Goal: Transaction & Acquisition: Purchase product/service

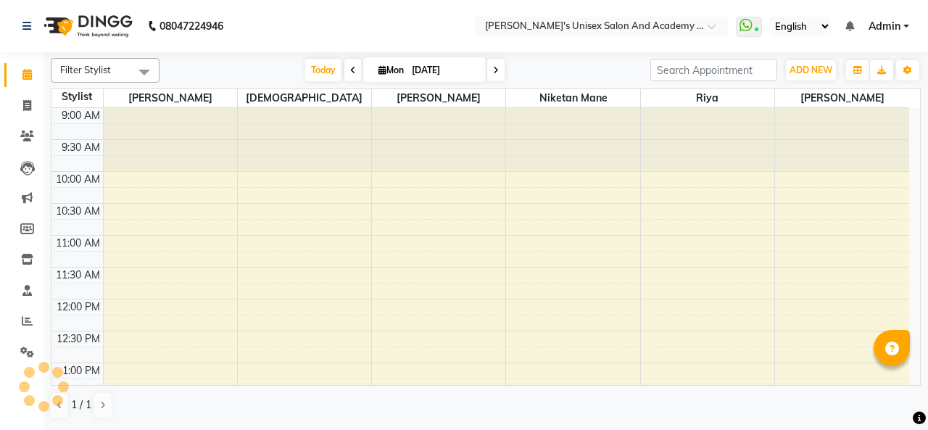
click at [314, 70] on span "Today" at bounding box center [323, 70] width 36 height 22
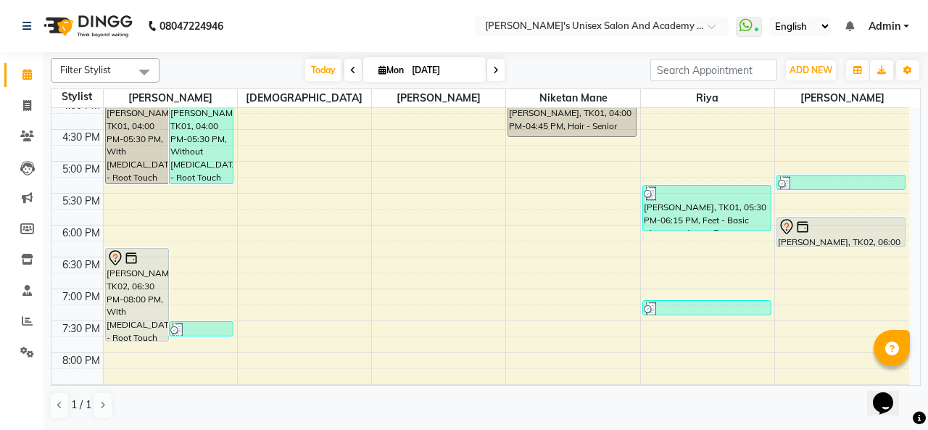
click at [138, 259] on div at bounding box center [138, 257] width 62 height 17
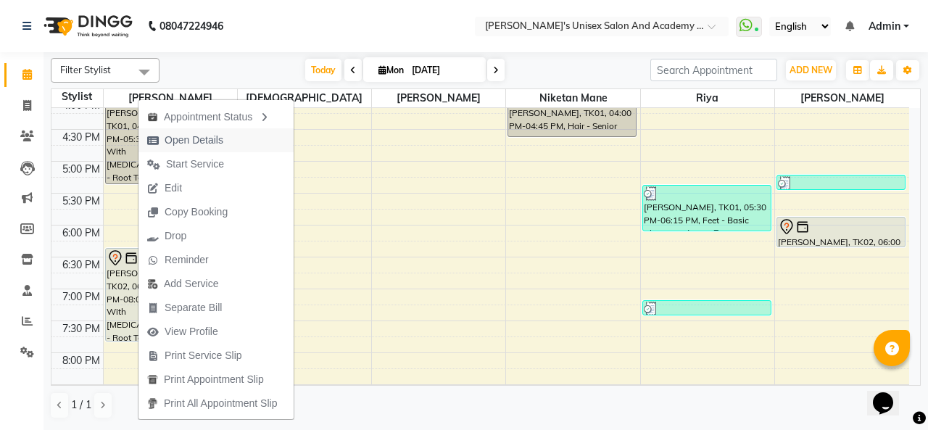
click at [229, 145] on span "Open Details" at bounding box center [184, 140] width 93 height 24
select select "7"
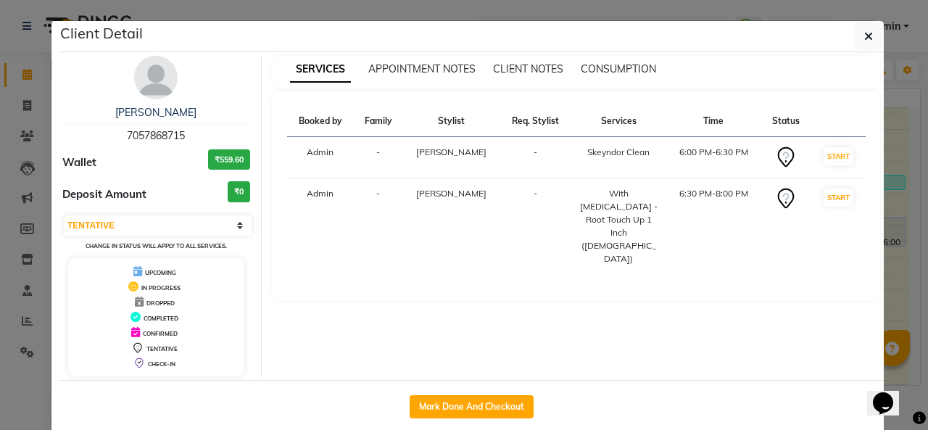
click at [438, 405] on button "Mark Done And Checkout" at bounding box center [471, 406] width 124 height 23
select select "665"
select select "service"
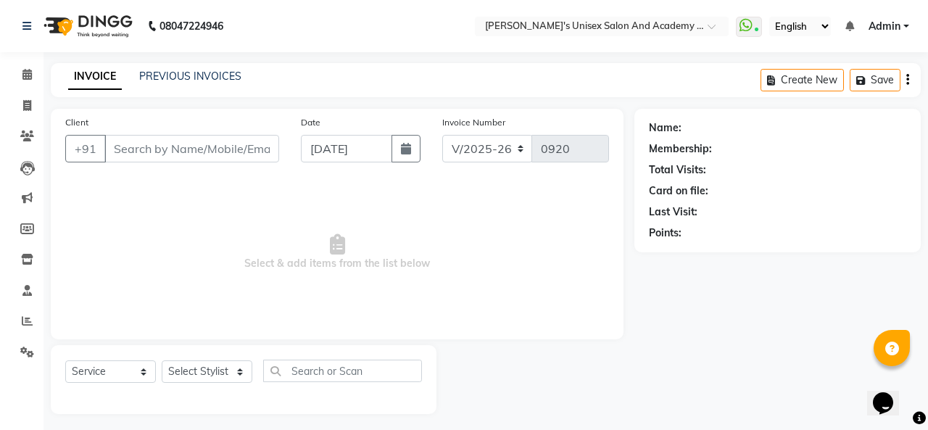
type input "7057868715"
select select "85256"
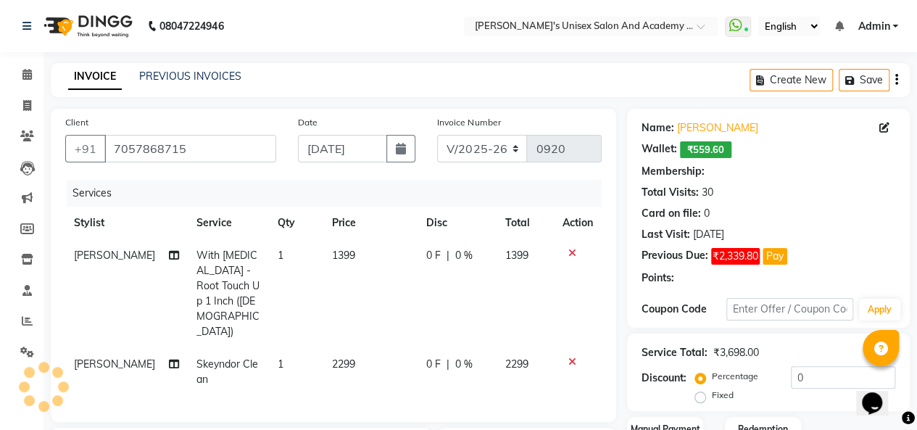
select select "2: Object"
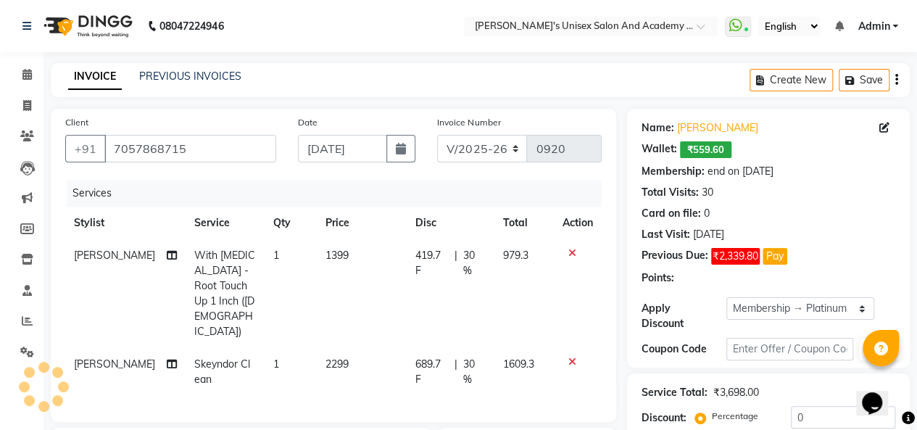
type input "30"
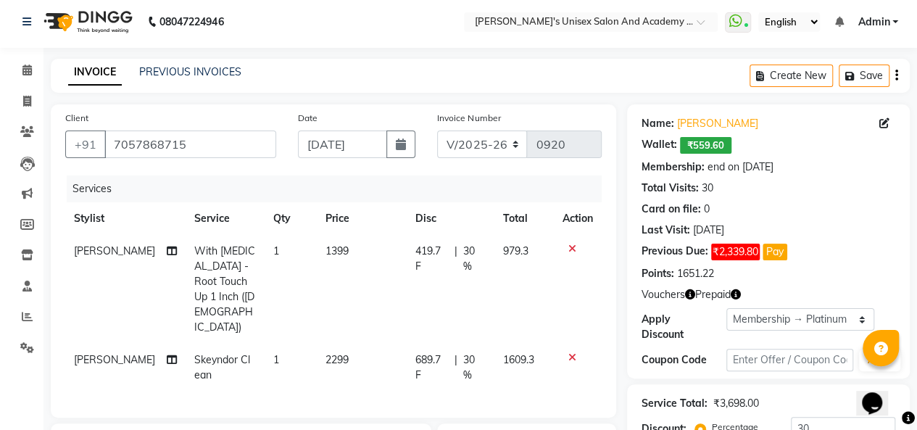
scroll to position [72, 0]
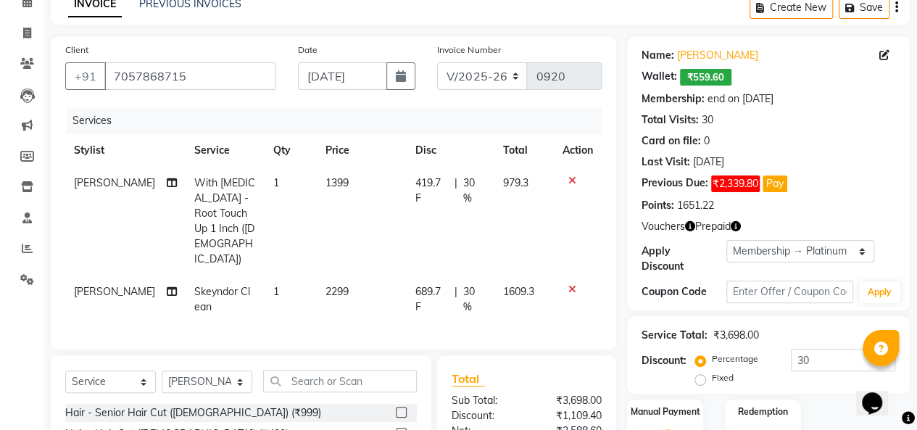
click at [236, 210] on span "With [MEDICAL_DATA] - Root Touch Up 1 Inch ([DEMOGRAPHIC_DATA])" at bounding box center [224, 220] width 61 height 89
select select "9923"
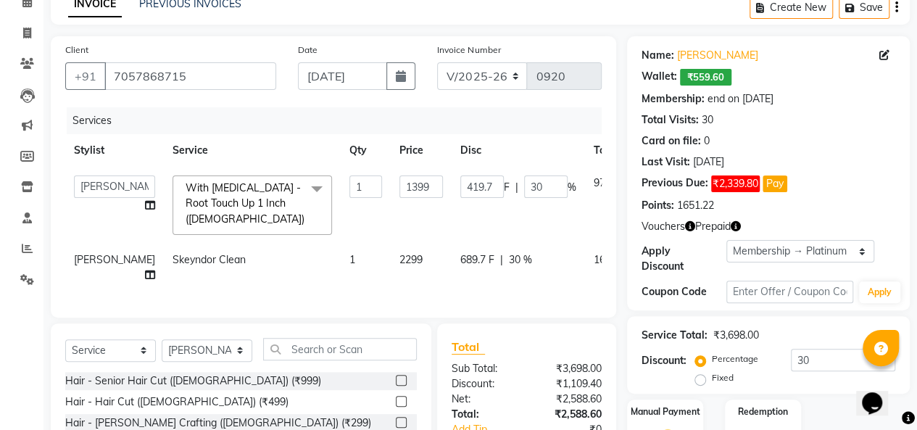
click at [262, 227] on span "With [MEDICAL_DATA] - Root Touch Up 1 Inch ([DEMOGRAPHIC_DATA]) x" at bounding box center [247, 204] width 130 height 49
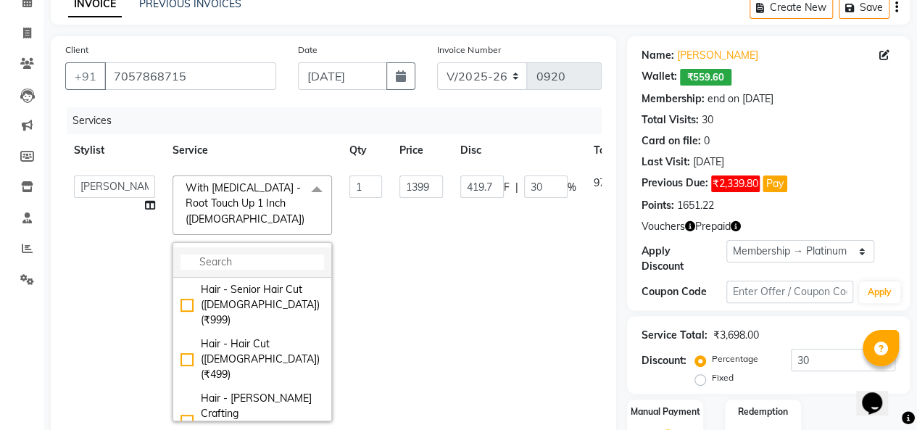
click at [200, 254] on input "multiselect-search" at bounding box center [251, 261] width 143 height 15
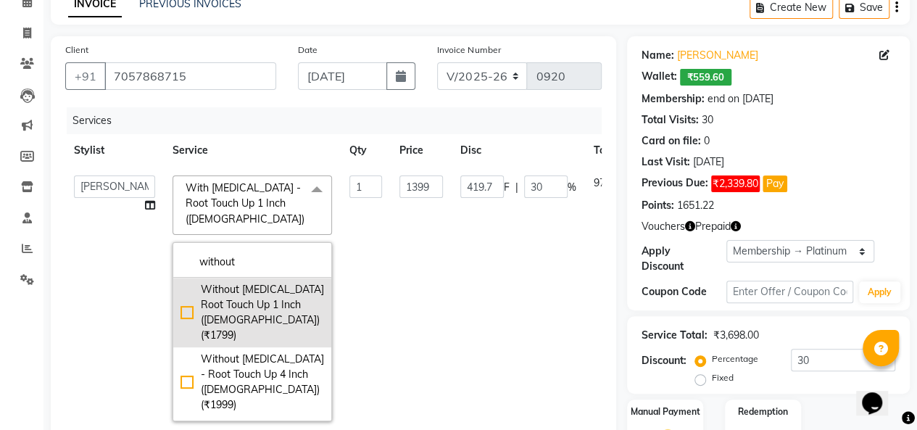
type input "without"
click at [180, 305] on div "Without [MEDICAL_DATA] Root Touch Up 1 Inch ([DEMOGRAPHIC_DATA]) (₹1799)" at bounding box center [251, 312] width 143 height 61
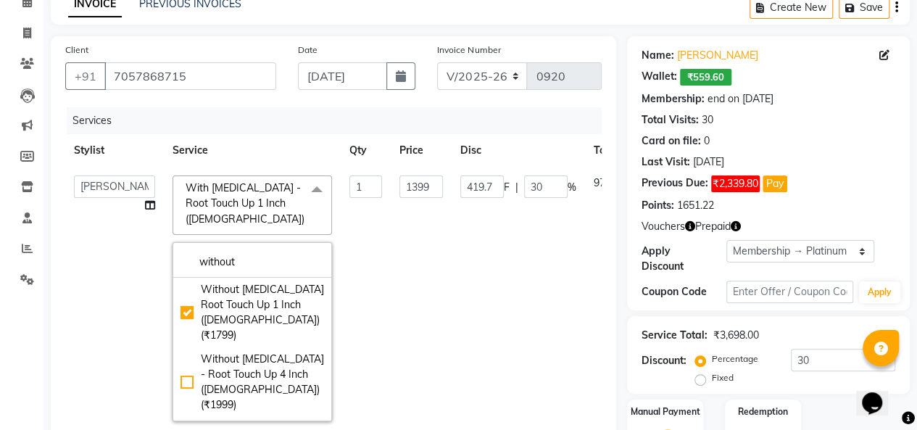
checkbox input "true"
type input "1799"
type input "539.7"
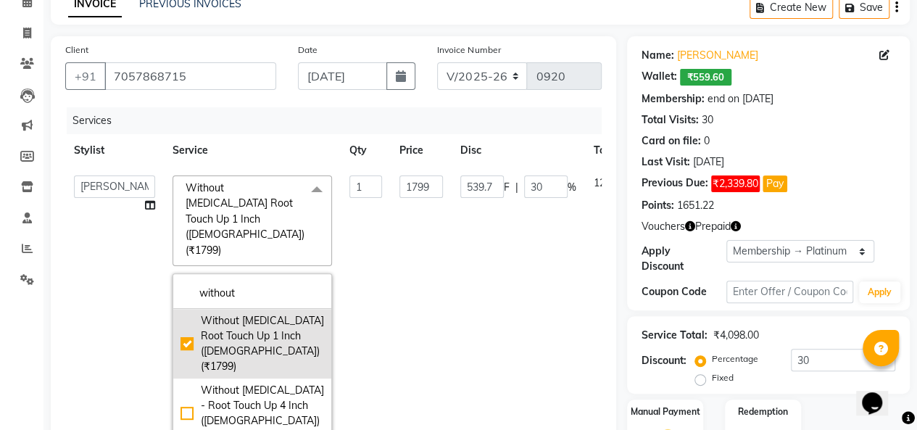
click at [180, 313] on div "Without [MEDICAL_DATA] Root Touch Up 1 Inch ([DEMOGRAPHIC_DATA]) (₹1799)" at bounding box center [251, 343] width 143 height 61
checkbox input "false"
type input "0"
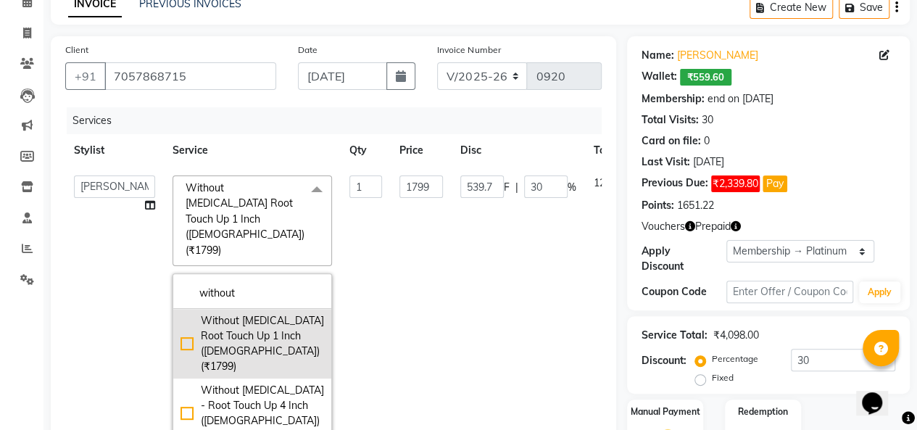
type input "0"
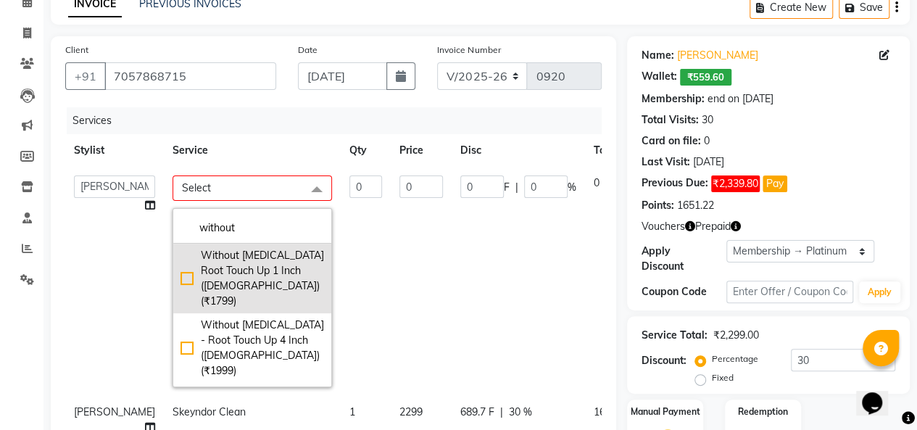
click at [180, 272] on div "Without [MEDICAL_DATA] Root Touch Up 1 Inch ([DEMOGRAPHIC_DATA]) (₹1799)" at bounding box center [251, 278] width 143 height 61
checkbox input "true"
type input "1"
type input "1799"
type input "539.7"
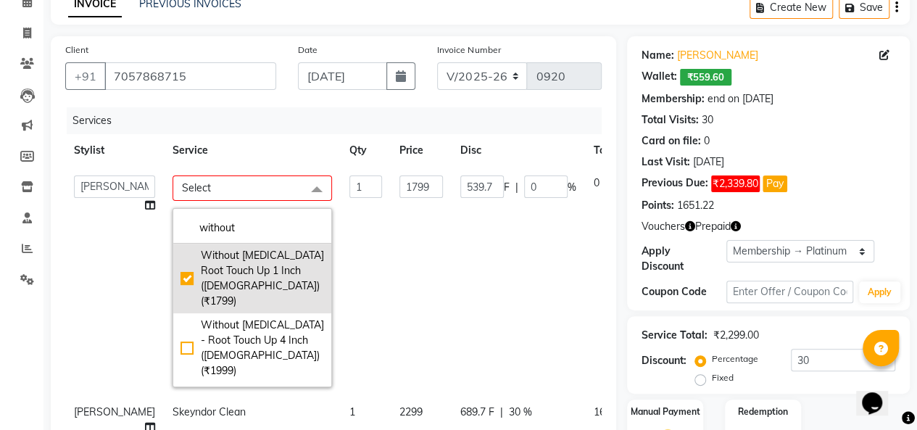
type input "30"
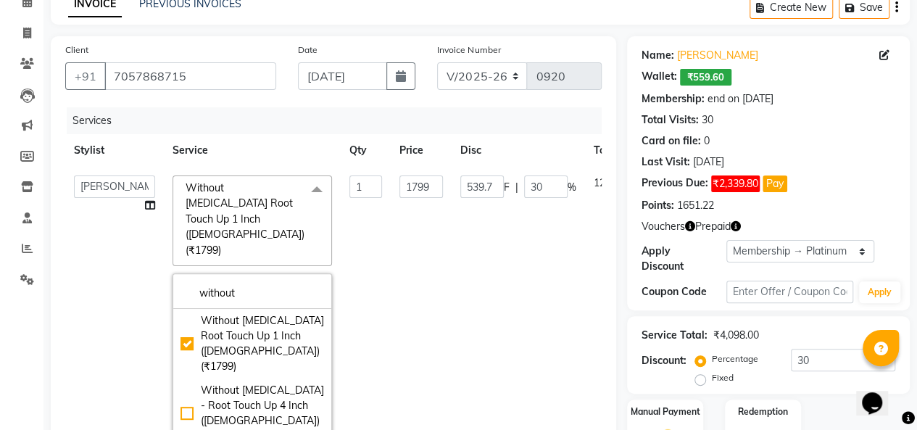
click at [885, 159] on div "Last Visit: [DATE]" at bounding box center [768, 161] width 254 height 15
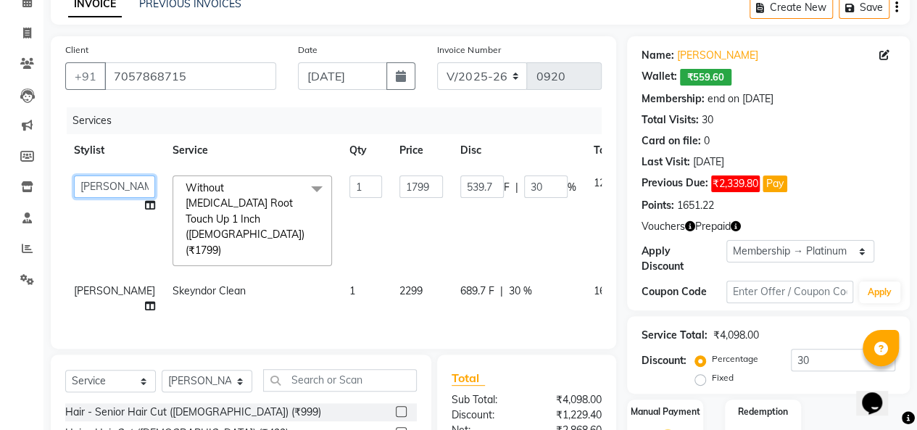
click at [86, 194] on select "[PERSON_NAME] [PERSON_NAME] Niketan Mane [PERSON_NAME] Sakshey Chandlaa [PERSON…" at bounding box center [114, 186] width 81 height 22
click at [94, 190] on select "[PERSON_NAME] [PERSON_NAME] Niketan Mane [PERSON_NAME] Sakshey Chandlaa [PERSON…" at bounding box center [114, 186] width 81 height 22
click at [93, 191] on select "[PERSON_NAME] [PERSON_NAME] Niketan Mane [PERSON_NAME] Sakshey Chandlaa [PERSON…" at bounding box center [114, 186] width 81 height 22
select select "43907"
click at [104, 284] on span "[PERSON_NAME]" at bounding box center [114, 290] width 81 height 13
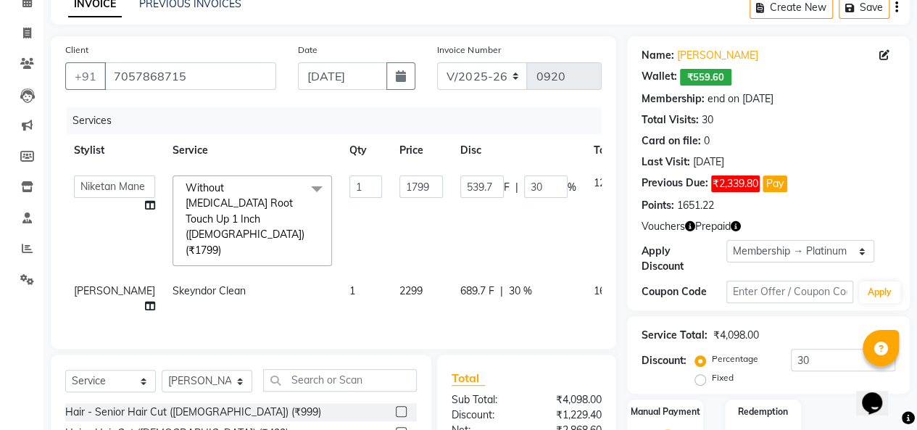
select select "85256"
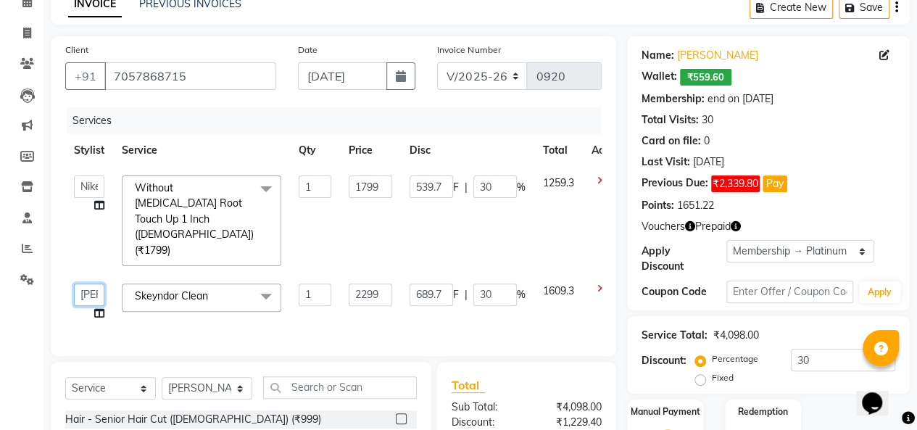
click at [76, 283] on select "[PERSON_NAME] [PERSON_NAME] Niketan Mane [PERSON_NAME] Sakshey Chandlaa [PERSON…" at bounding box center [89, 294] width 30 height 22
select select "52731"
click at [198, 377] on select "Select Stylist [PERSON_NAME] [PERSON_NAME] Niketan Mane [PERSON_NAME] Sakshey C…" at bounding box center [207, 388] width 91 height 22
select select "52731"
click at [162, 377] on select "Select Stylist [PERSON_NAME] [PERSON_NAME] Niketan Mane [PERSON_NAME] Sakshey C…" at bounding box center [207, 388] width 91 height 22
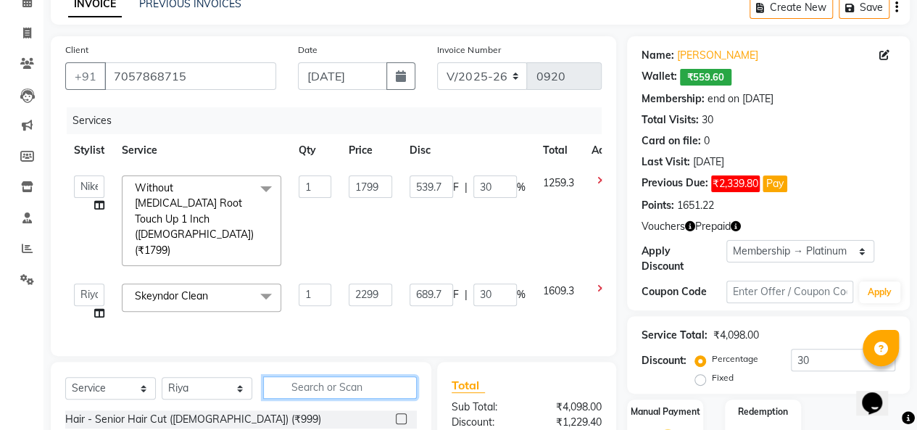
click at [301, 376] on input "text" at bounding box center [340, 387] width 154 height 22
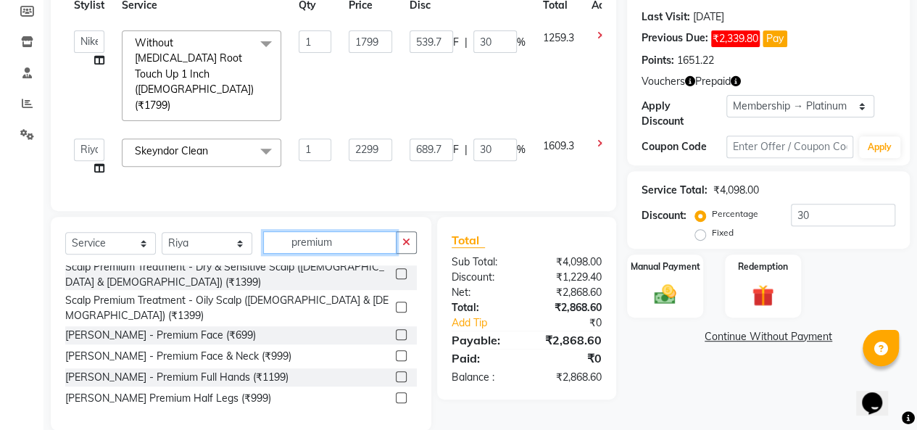
type input "premium"
click at [396, 350] on label at bounding box center [401, 355] width 11 height 11
click at [396, 351] on input "checkbox" at bounding box center [400, 355] width 9 height 9
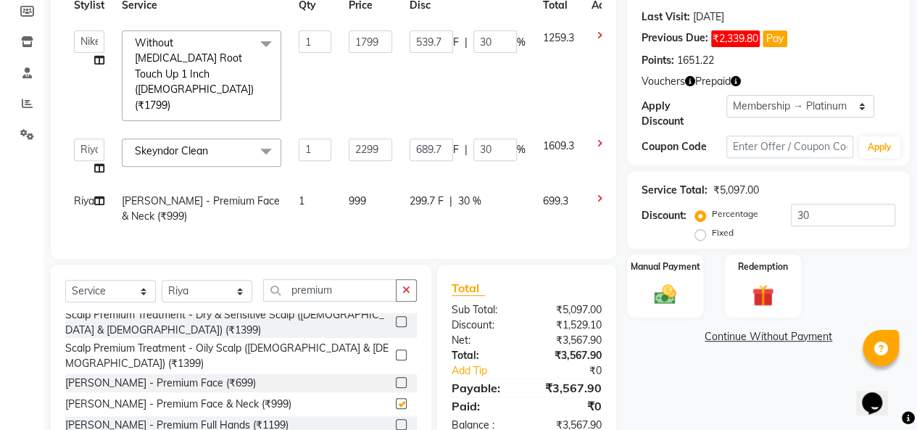
checkbox input "false"
click at [336, 279] on input "premium" at bounding box center [329, 290] width 133 height 22
type input "p"
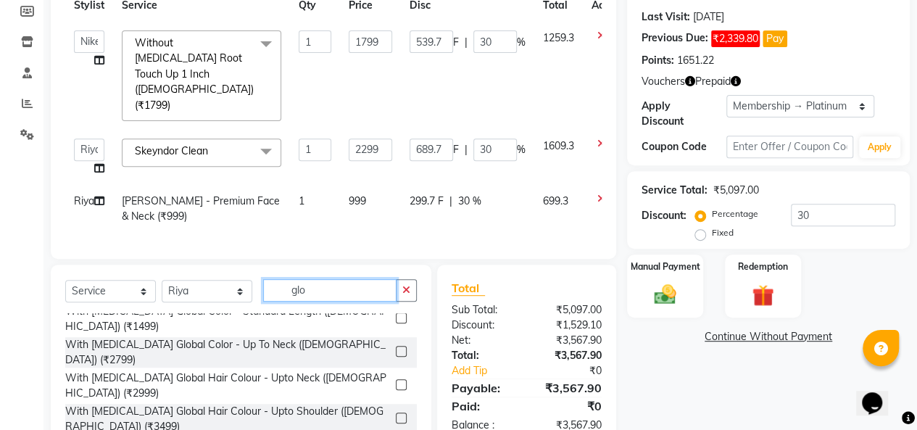
scroll to position [0, 0]
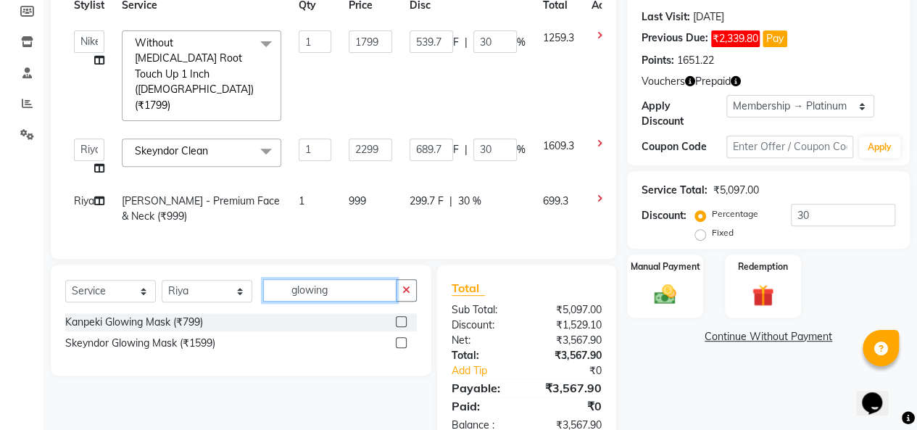
type input "glowing"
click at [401, 337] on label at bounding box center [401, 342] width 11 height 11
click at [401, 338] on input "checkbox" at bounding box center [400, 342] width 9 height 9
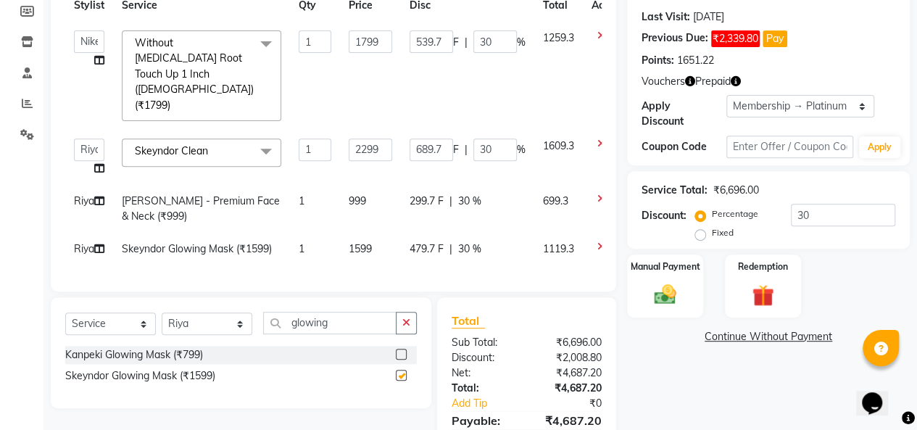
checkbox input "false"
click at [738, 288] on div "Redemption" at bounding box center [762, 286] width 79 height 66
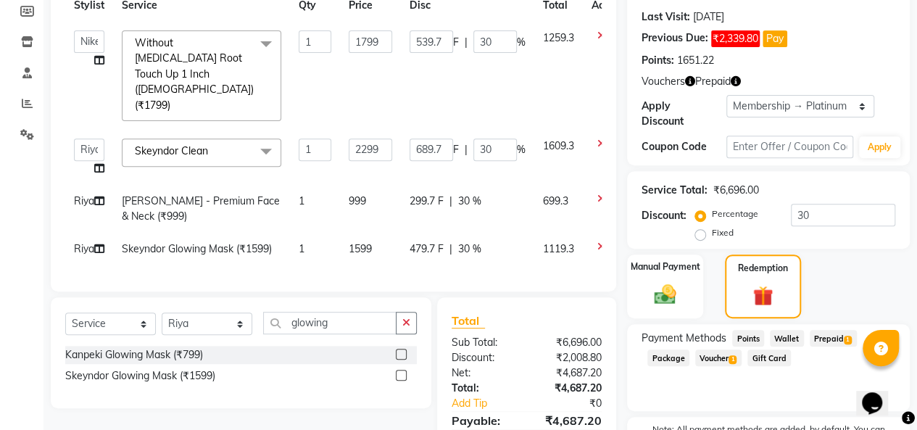
click at [822, 338] on span "Prepaid 1" at bounding box center [832, 338] width 47 height 17
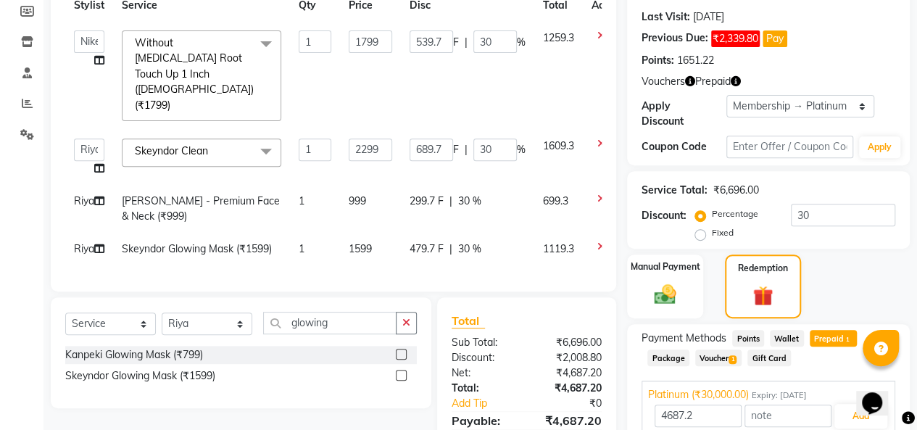
scroll to position [336, 0]
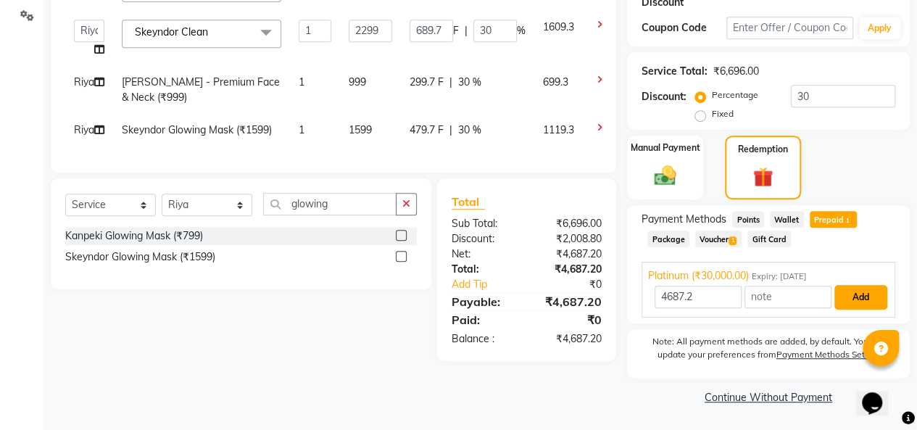
click at [868, 304] on button "Add" at bounding box center [860, 297] width 53 height 25
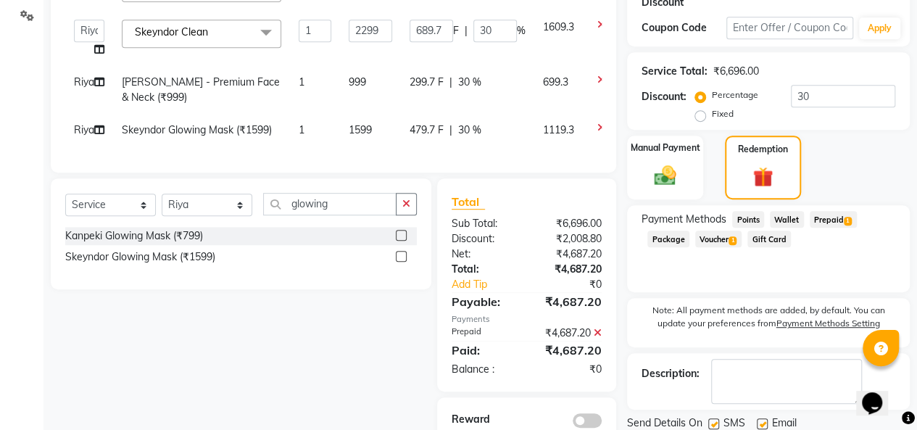
scroll to position [386, 0]
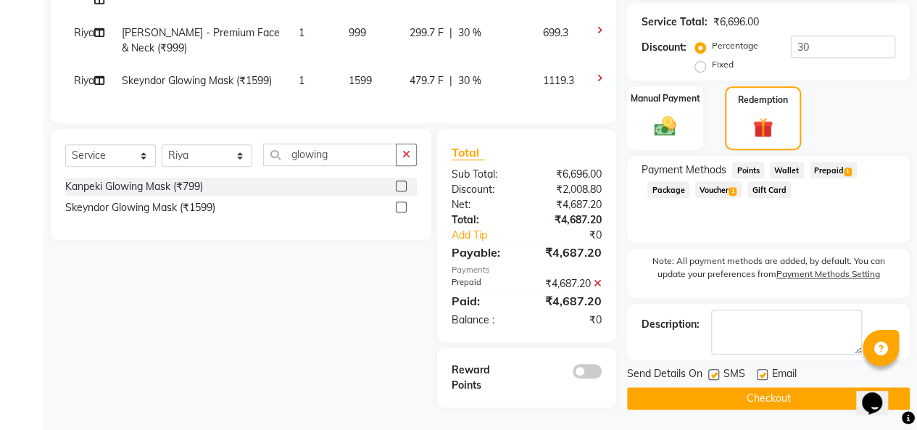
click at [770, 399] on button "Checkout" at bounding box center [768, 398] width 283 height 22
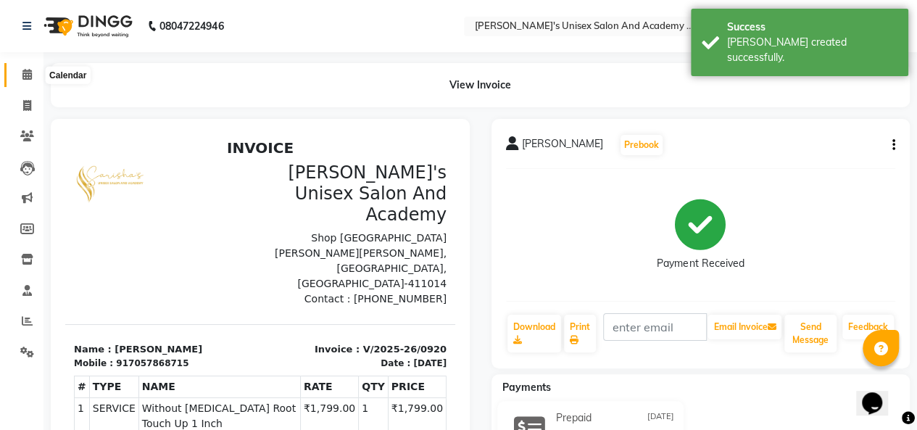
click at [24, 70] on icon at bounding box center [26, 74] width 9 height 11
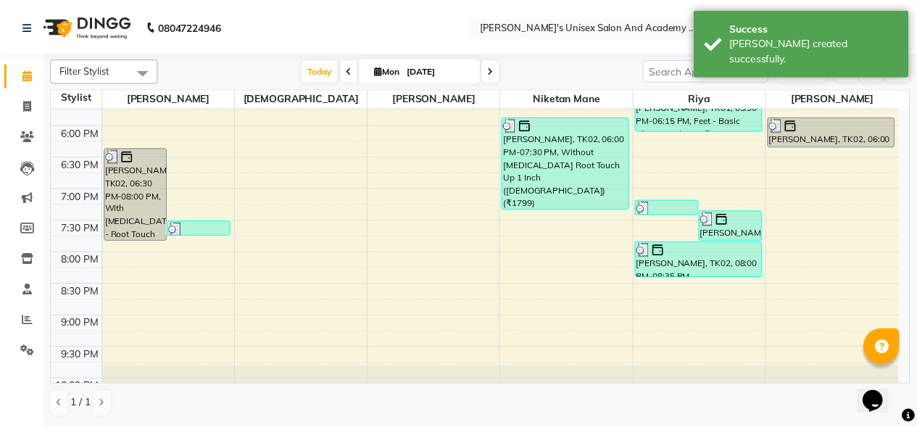
scroll to position [580, 0]
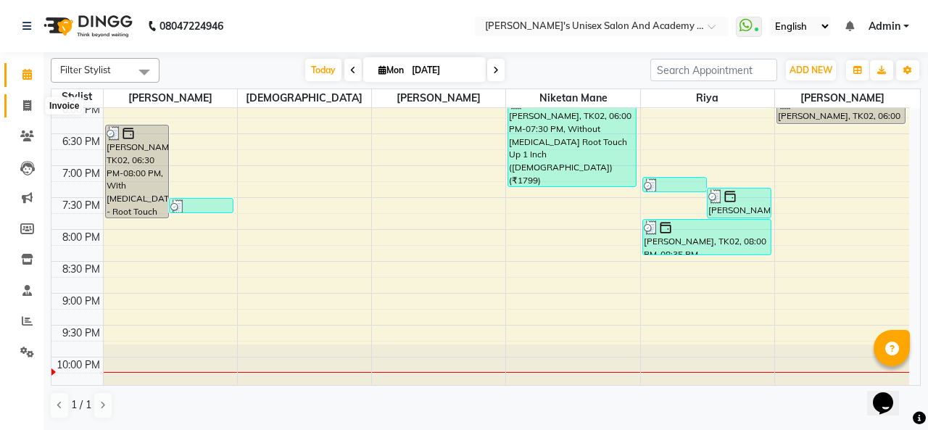
click at [26, 109] on icon at bounding box center [27, 105] width 8 height 11
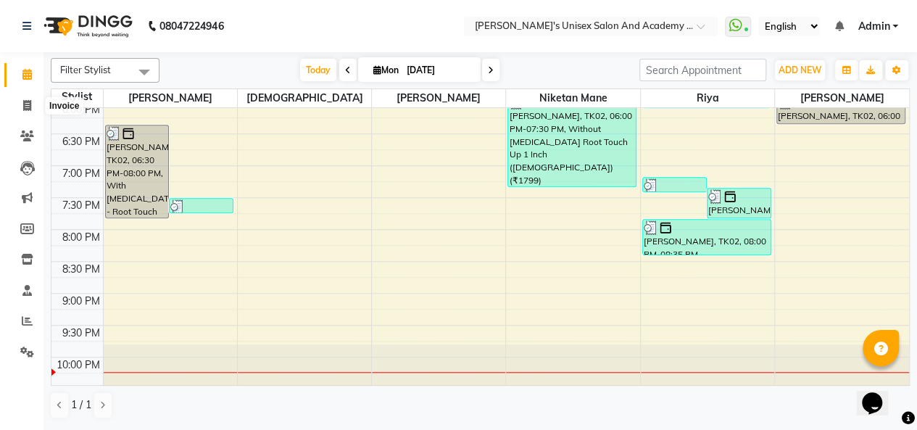
select select "665"
select select "service"
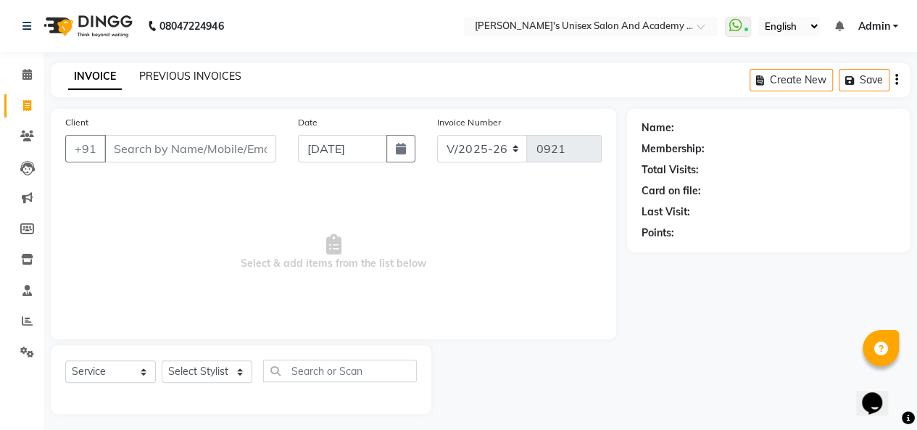
click at [215, 75] on link "PREVIOUS INVOICES" at bounding box center [190, 76] width 102 height 13
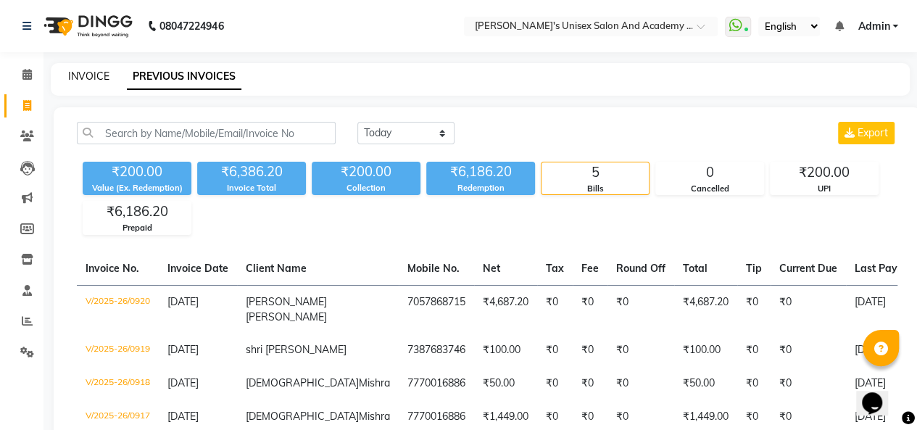
click at [85, 76] on link "INVOICE" at bounding box center [88, 76] width 41 height 13
select select "service"
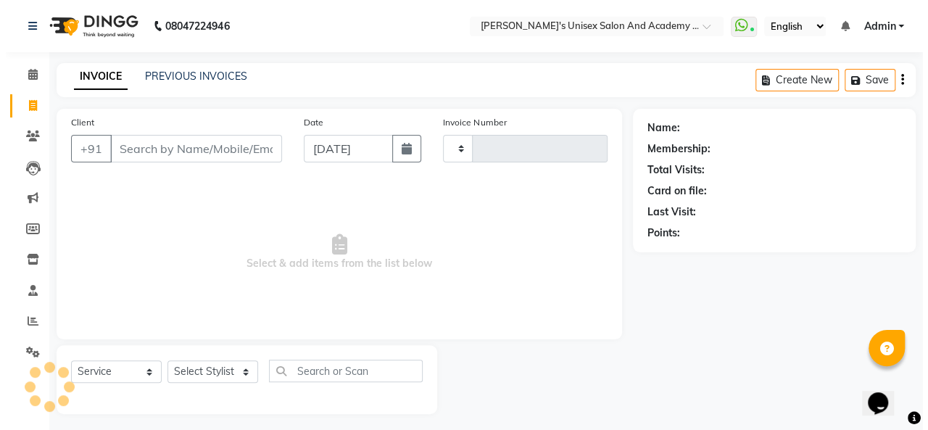
scroll to position [5, 0]
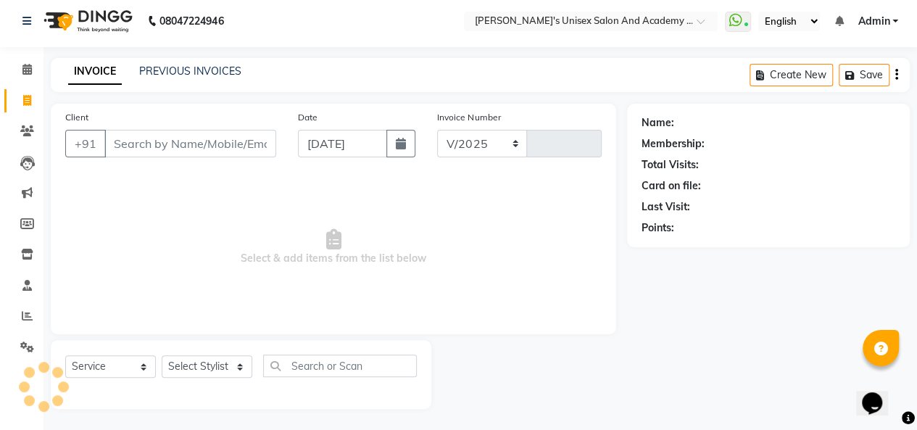
select select "665"
type input "0921"
click at [157, 141] on input "Client" at bounding box center [190, 144] width 172 height 28
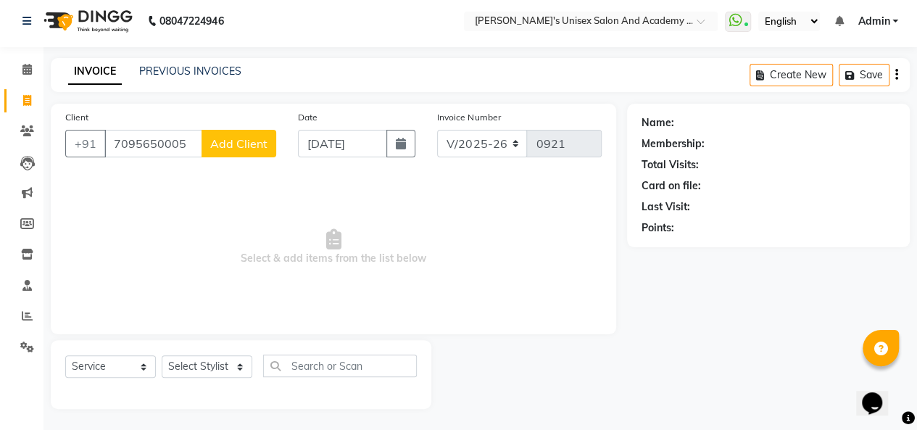
type input "7095650005"
click at [239, 141] on span "Add Client" at bounding box center [238, 143] width 57 height 14
select select "22"
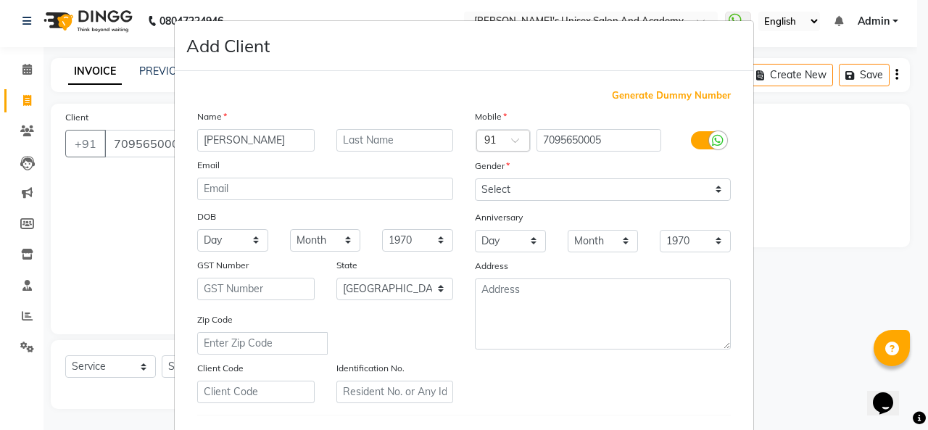
type input "[PERSON_NAME]"
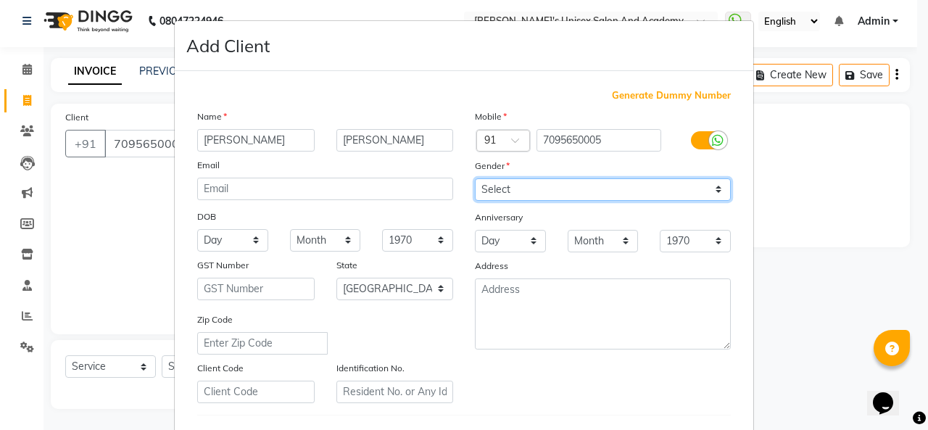
click at [515, 188] on select "Select [DEMOGRAPHIC_DATA] [DEMOGRAPHIC_DATA] Other Prefer Not To Say" at bounding box center [603, 189] width 256 height 22
select select "[DEMOGRAPHIC_DATA]"
click at [475, 178] on select "Select [DEMOGRAPHIC_DATA] [DEMOGRAPHIC_DATA] Other Prefer Not To Say" at bounding box center [603, 189] width 256 height 22
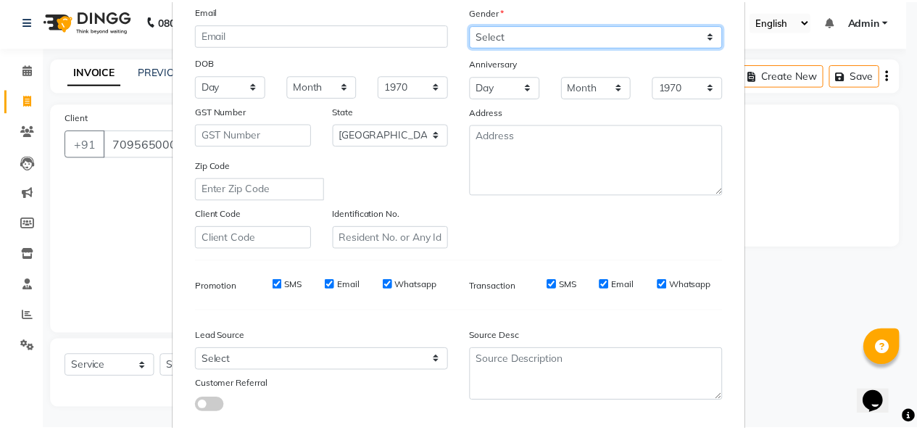
scroll to position [236, 0]
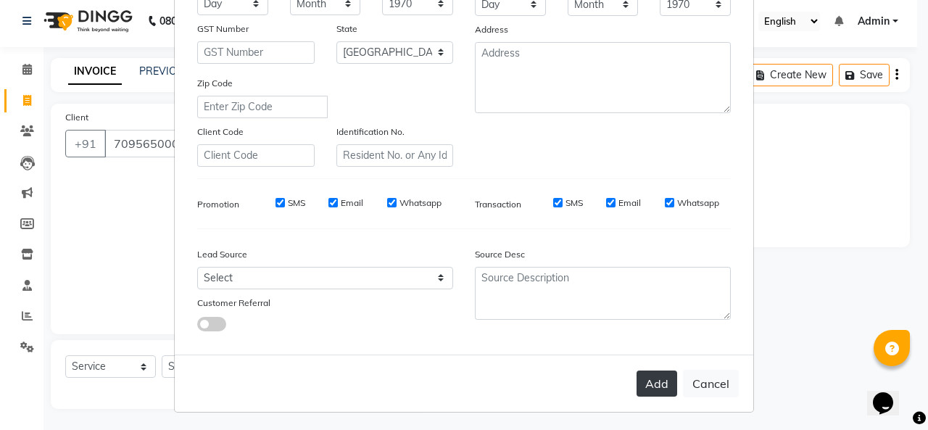
click at [642, 378] on button "Add" at bounding box center [656, 383] width 41 height 26
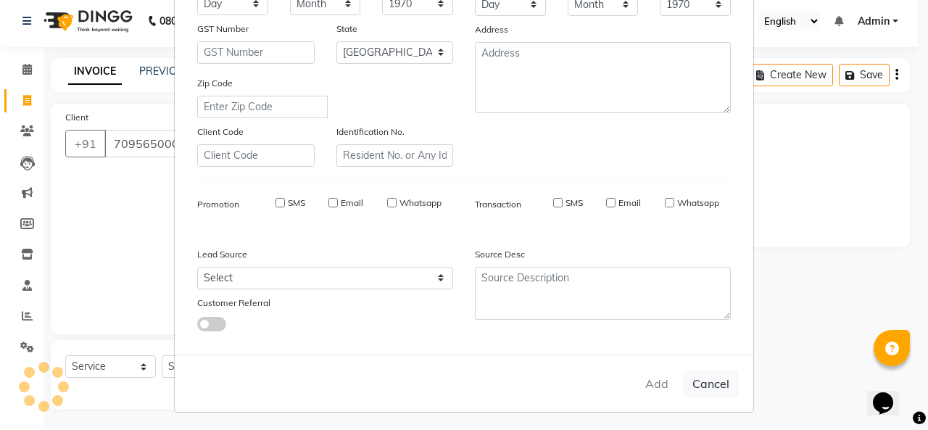
select select
select select "null"
select select
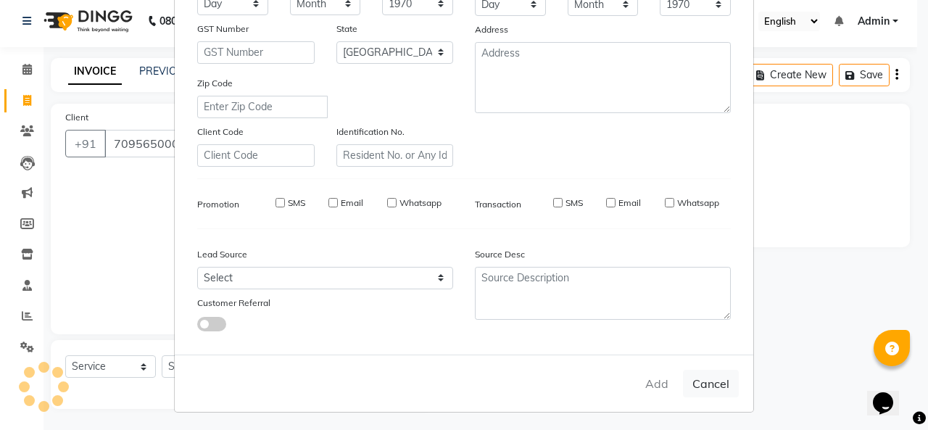
select select
checkbox input "false"
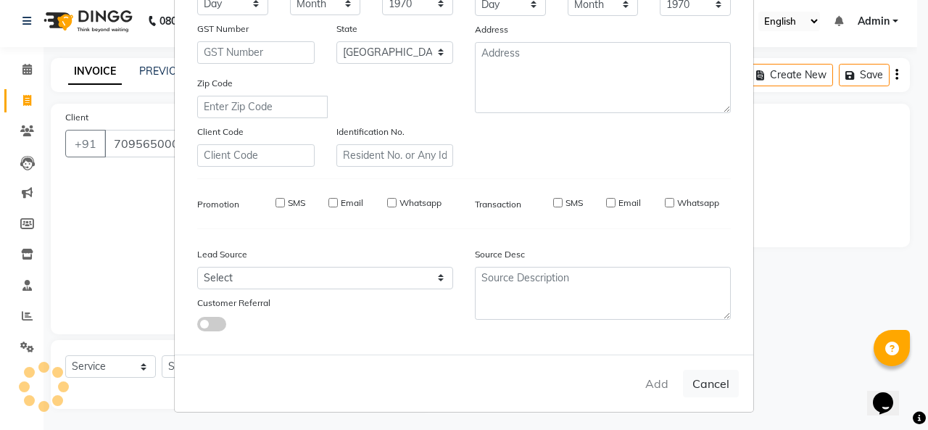
checkbox input "false"
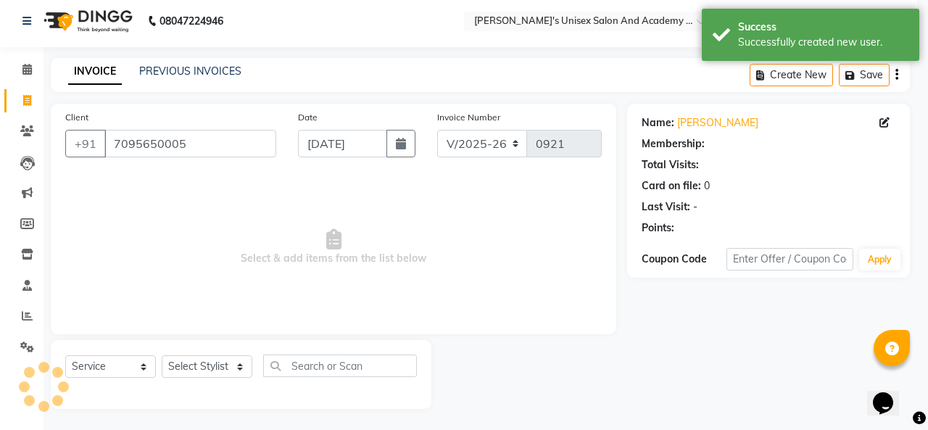
select select "1: Object"
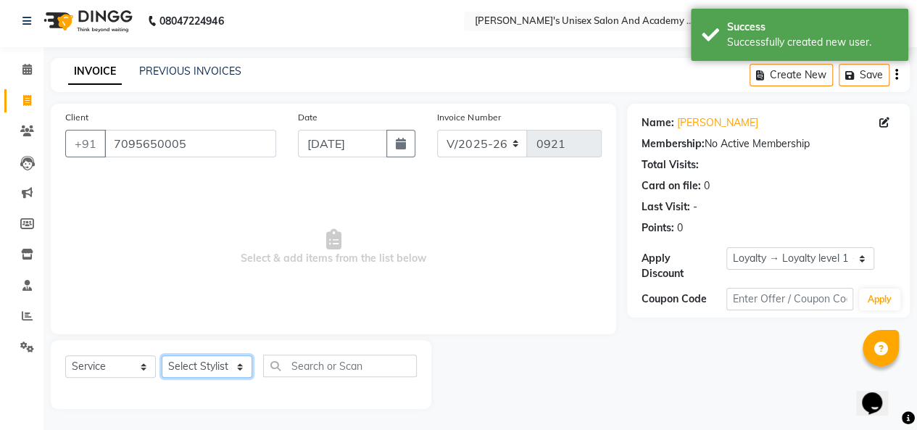
click at [225, 363] on select "Select Stylist [PERSON_NAME] [PERSON_NAME] Niketan Mane [PERSON_NAME] Sakshey C…" at bounding box center [207, 366] width 91 height 22
select select "43907"
click at [162, 355] on select "Select Stylist [PERSON_NAME] [PERSON_NAME] Niketan Mane [PERSON_NAME] Sakshey C…" at bounding box center [207, 366] width 91 height 22
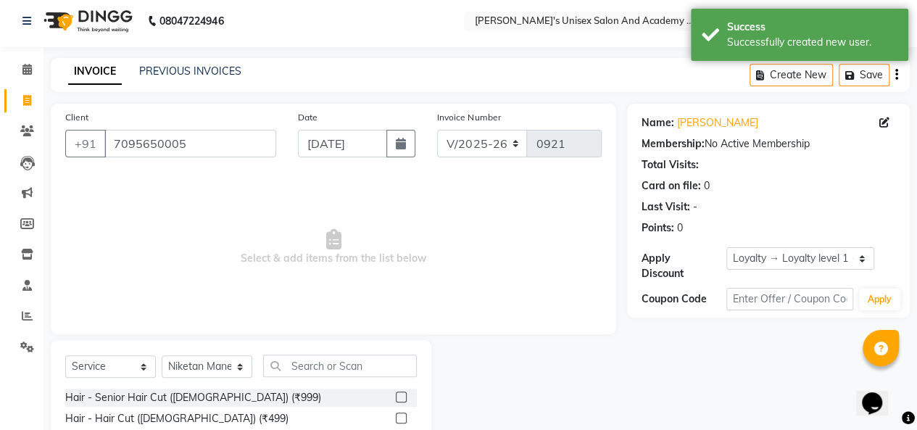
click at [396, 399] on label at bounding box center [401, 396] width 11 height 11
click at [396, 399] on input "checkbox" at bounding box center [400, 397] width 9 height 9
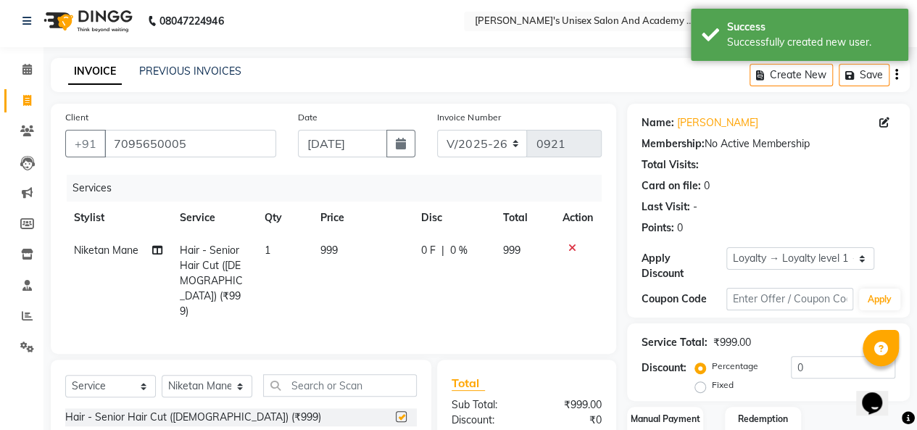
checkbox input "false"
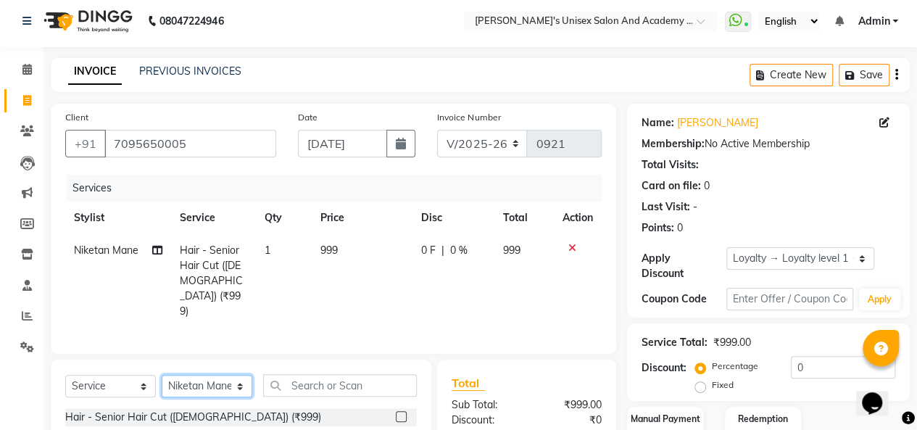
click at [215, 375] on select "Select Stylist [PERSON_NAME] [PERSON_NAME] Niketan Mane [PERSON_NAME] Sakshey C…" at bounding box center [207, 386] width 91 height 22
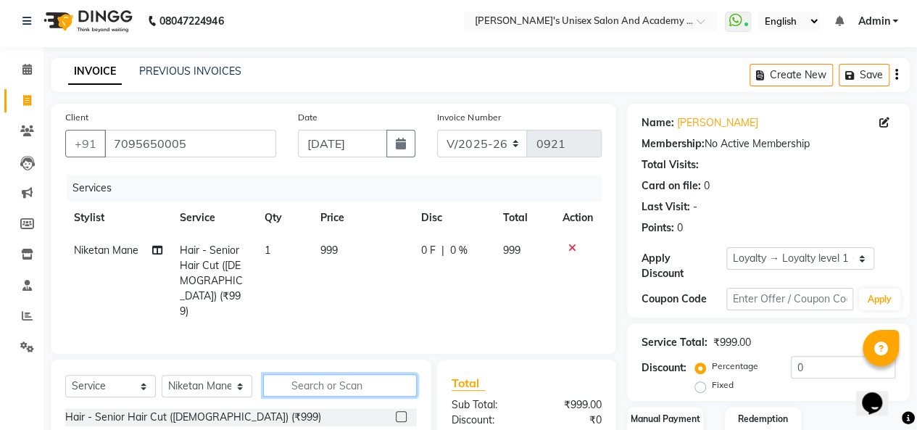
click at [372, 374] on input "text" at bounding box center [340, 385] width 154 height 22
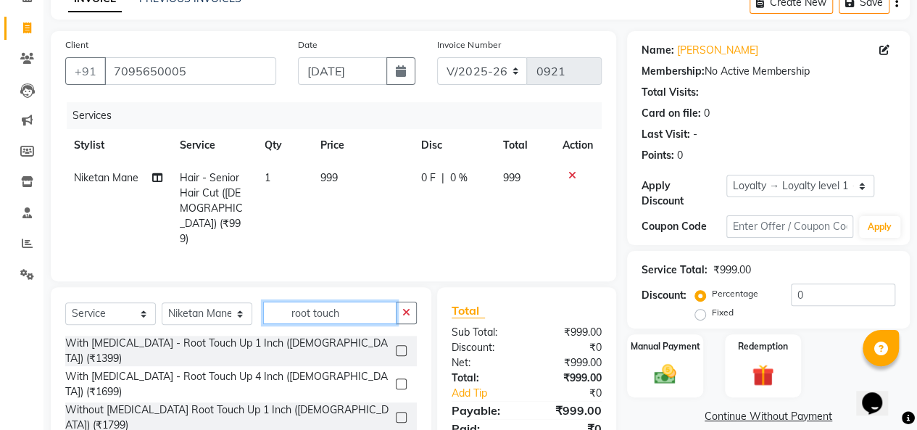
type input "root touch"
click at [401, 412] on label at bounding box center [401, 417] width 11 height 11
click at [401, 413] on input "checkbox" at bounding box center [400, 417] width 9 height 9
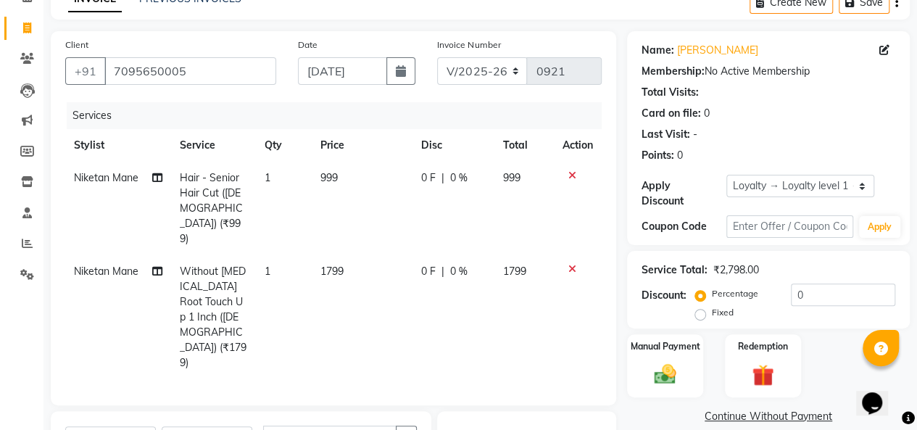
checkbox input "false"
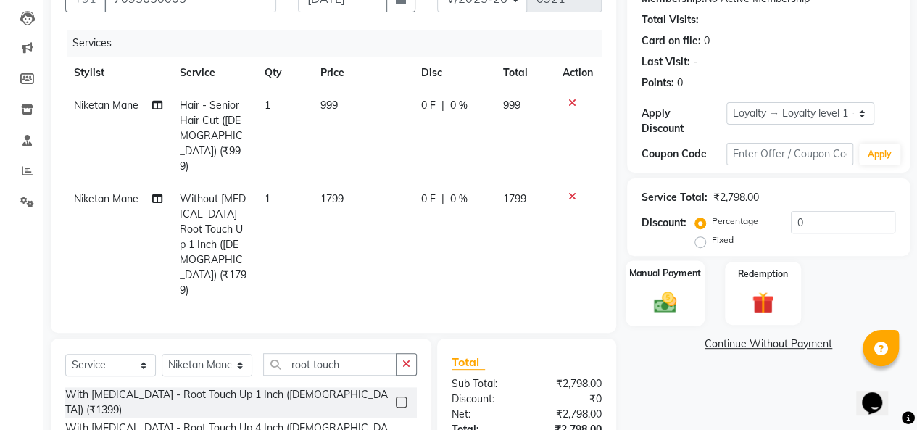
click at [668, 308] on img at bounding box center [664, 301] width 37 height 26
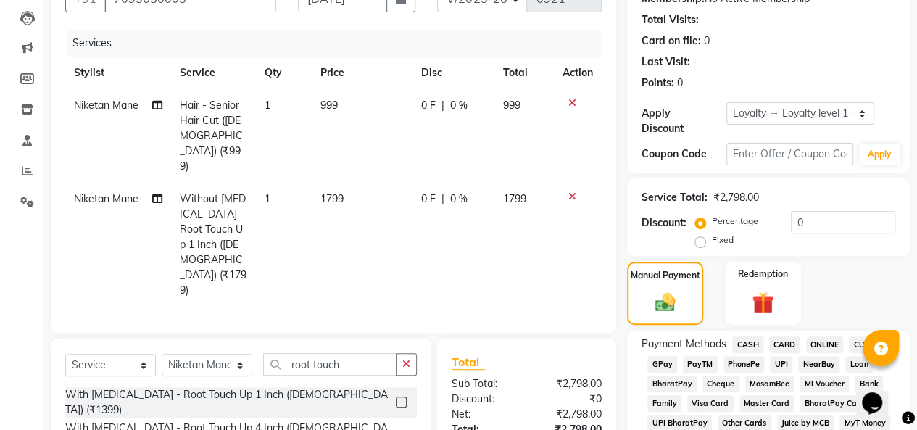
scroll to position [222, 0]
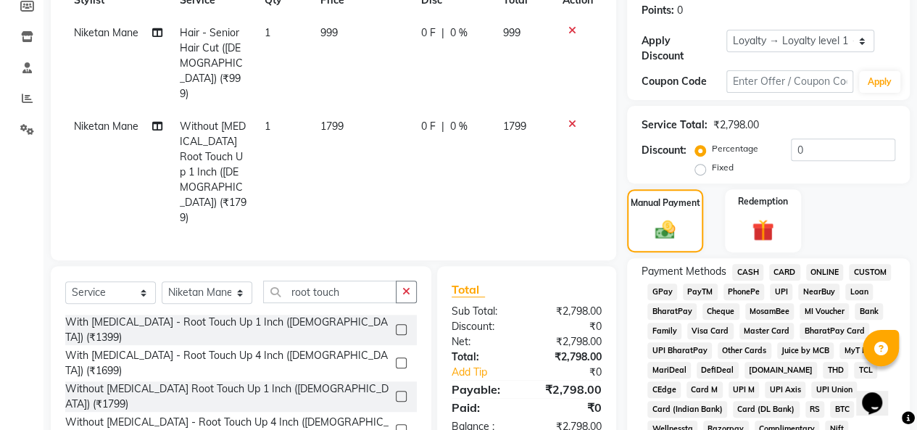
click at [783, 292] on span "UPI" at bounding box center [781, 291] width 22 height 17
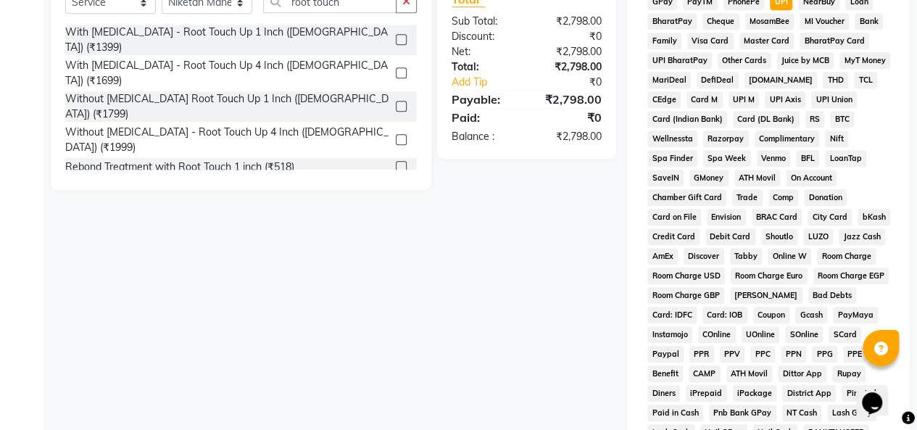
scroll to position [758, 0]
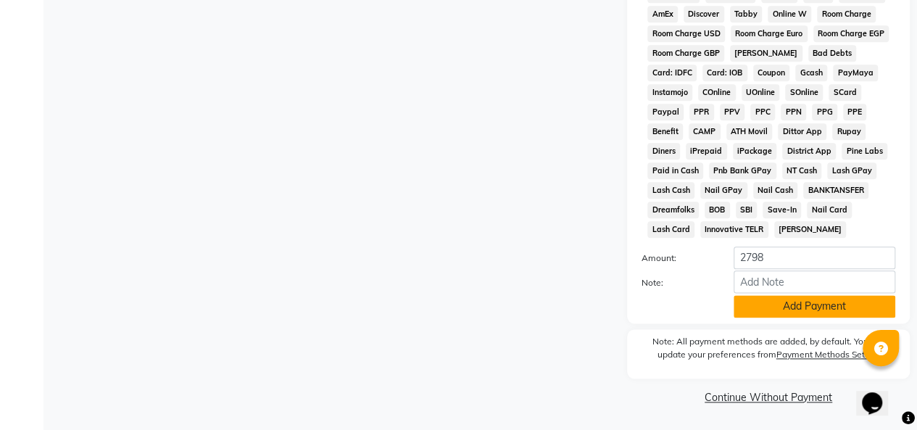
click at [816, 312] on button "Add Payment" at bounding box center [814, 306] width 162 height 22
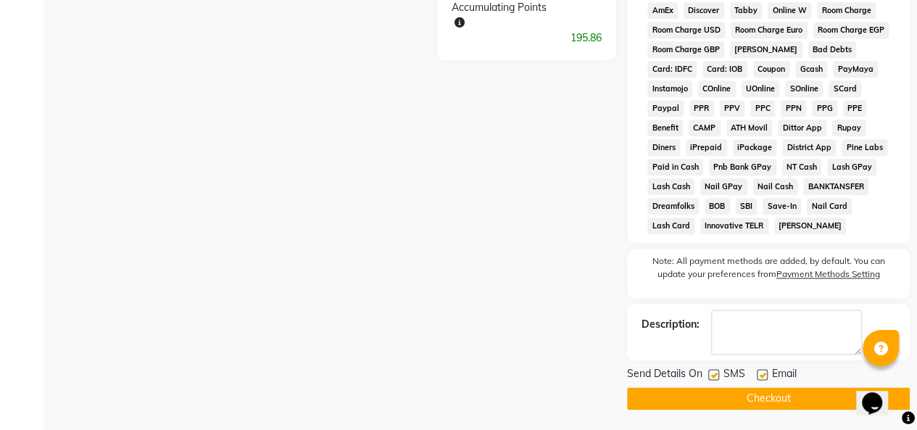
click at [748, 399] on button "Checkout" at bounding box center [768, 398] width 283 height 22
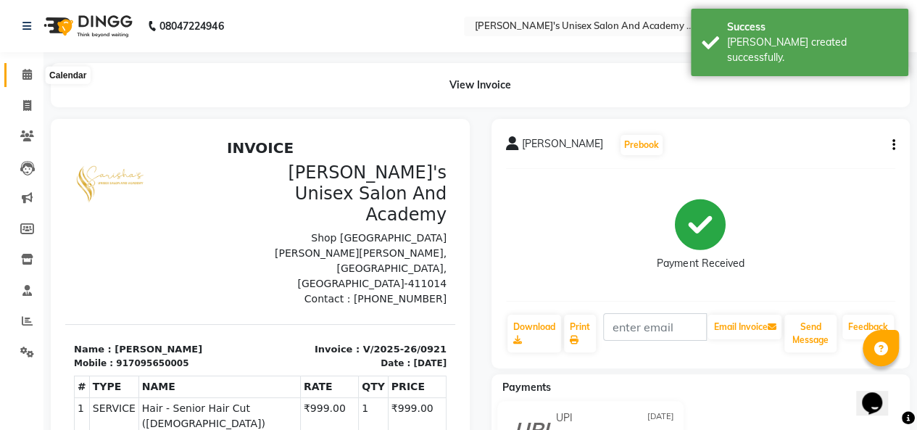
click at [23, 76] on icon at bounding box center [26, 74] width 9 height 11
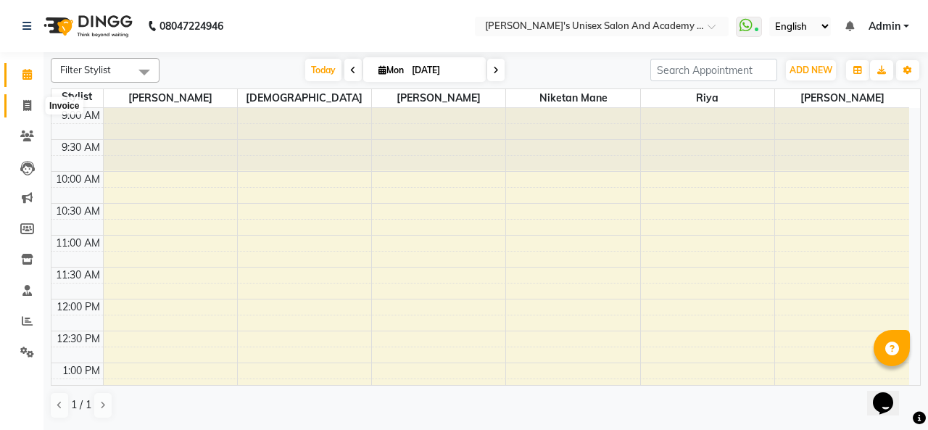
click at [26, 103] on icon at bounding box center [27, 105] width 8 height 11
select select "665"
select select "service"
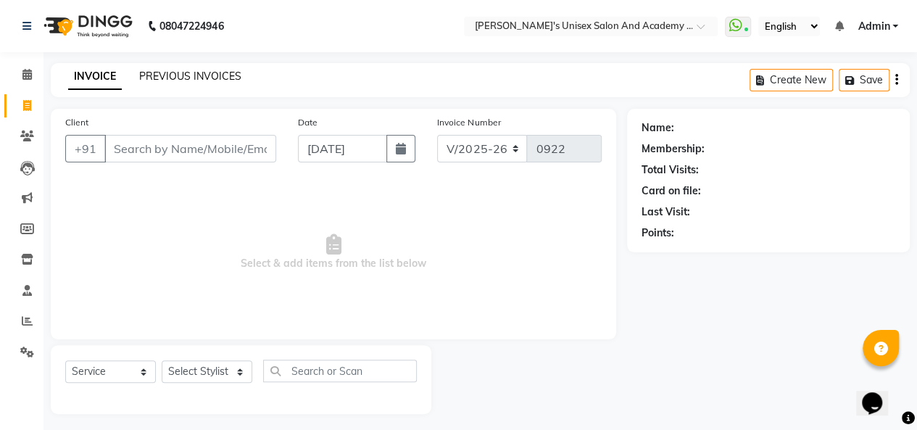
click at [156, 75] on link "PREVIOUS INVOICES" at bounding box center [190, 76] width 102 height 13
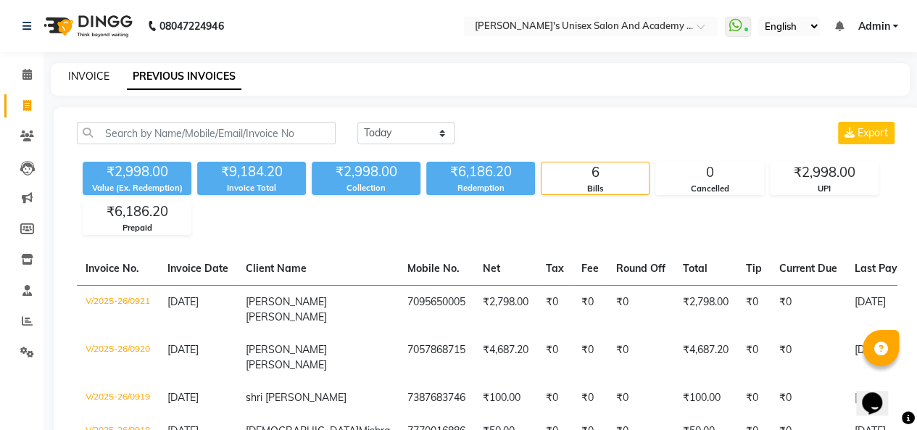
click at [95, 78] on link "INVOICE" at bounding box center [88, 76] width 41 height 13
select select "service"
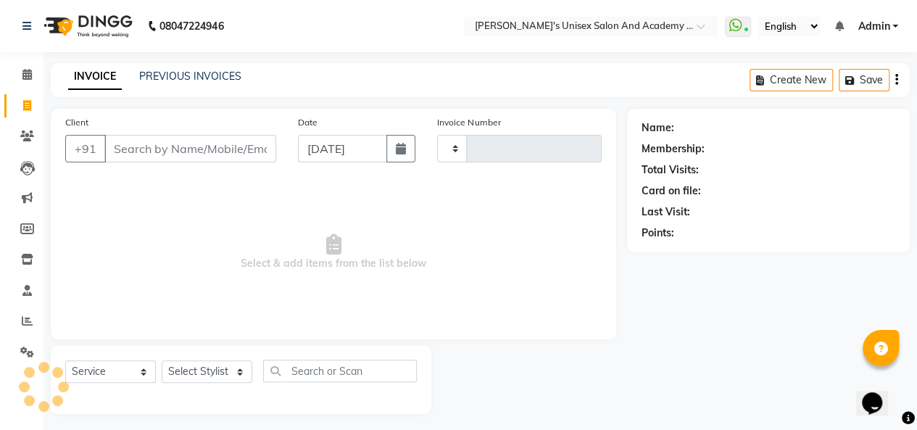
scroll to position [5, 0]
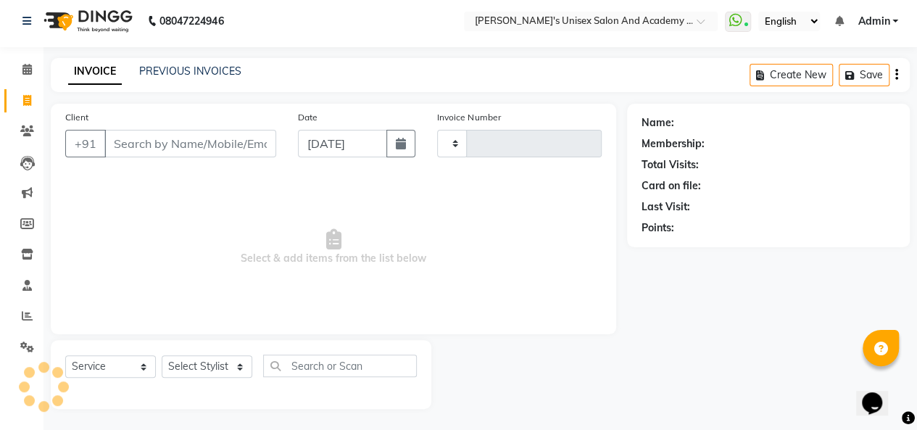
type input "0922"
select select "665"
click at [142, 143] on input "Client" at bounding box center [190, 144] width 172 height 28
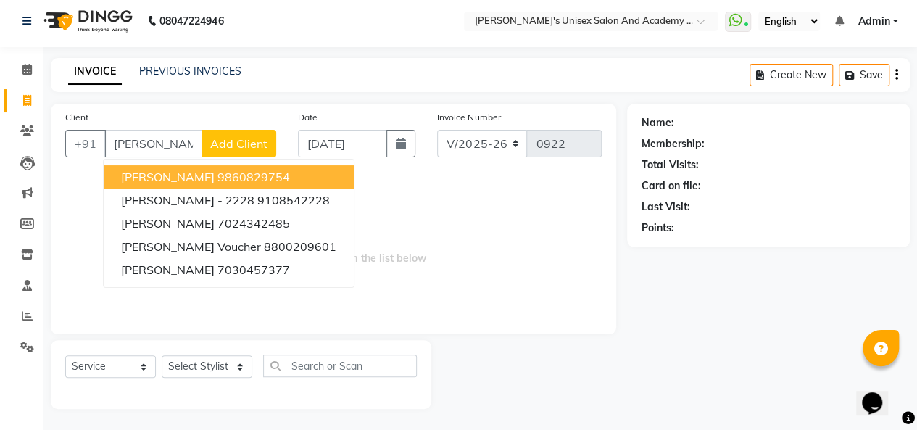
click at [217, 179] on ngb-highlight "9860829754" at bounding box center [253, 177] width 72 height 14
type input "9860829754"
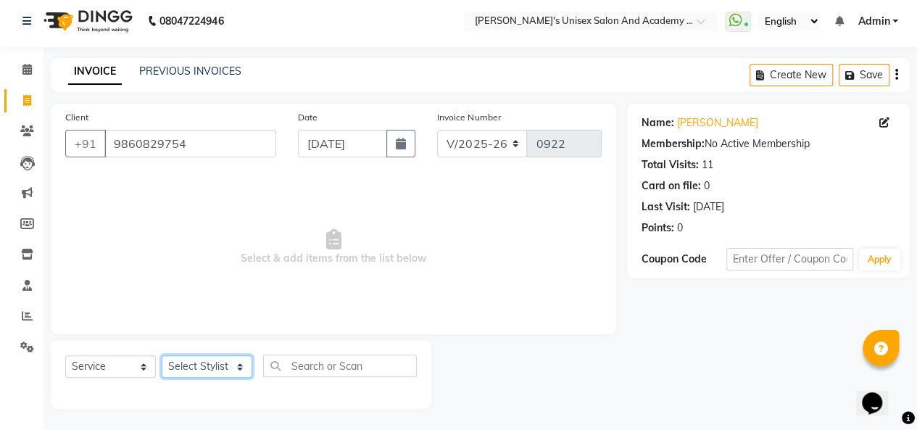
click at [214, 366] on select "Select Stylist [PERSON_NAME] [PERSON_NAME] Niketan Mane [PERSON_NAME] Sakshey C…" at bounding box center [207, 366] width 91 height 22
click at [162, 355] on select "Select Stylist [PERSON_NAME] [PERSON_NAME] Niketan Mane [PERSON_NAME] Sakshey C…" at bounding box center [207, 366] width 91 height 22
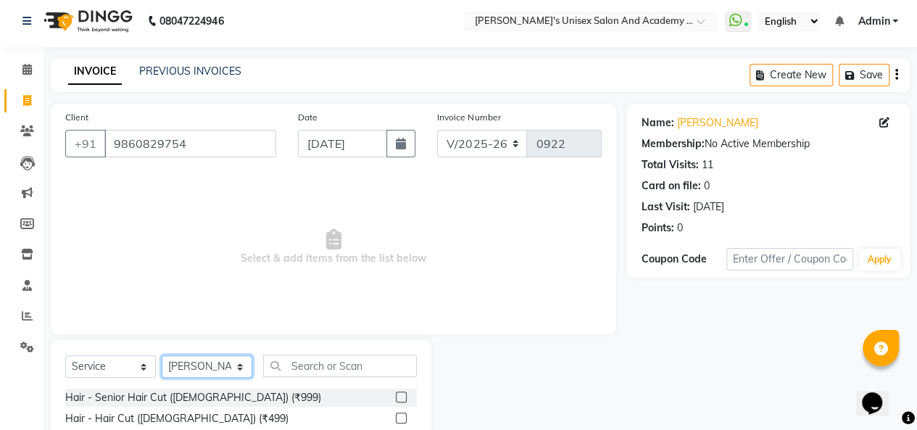
click at [233, 372] on select "Select Stylist [PERSON_NAME] [PERSON_NAME] Niketan Mane [PERSON_NAME] Sakshey C…" at bounding box center [207, 366] width 91 height 22
select select "43907"
click at [162, 355] on select "Select Stylist [PERSON_NAME] [PERSON_NAME] Niketan Mane [PERSON_NAME] Sakshey C…" at bounding box center [207, 366] width 91 height 22
click at [396, 419] on label at bounding box center [401, 417] width 11 height 11
click at [396, 419] on input "checkbox" at bounding box center [400, 418] width 9 height 9
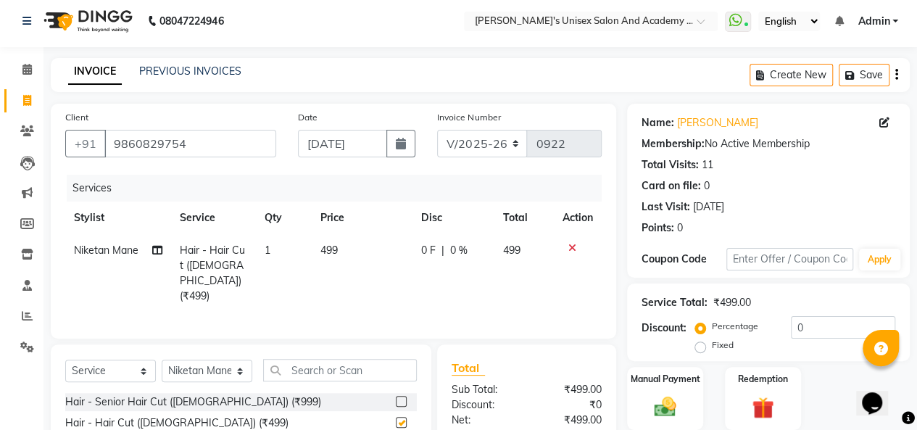
checkbox input "false"
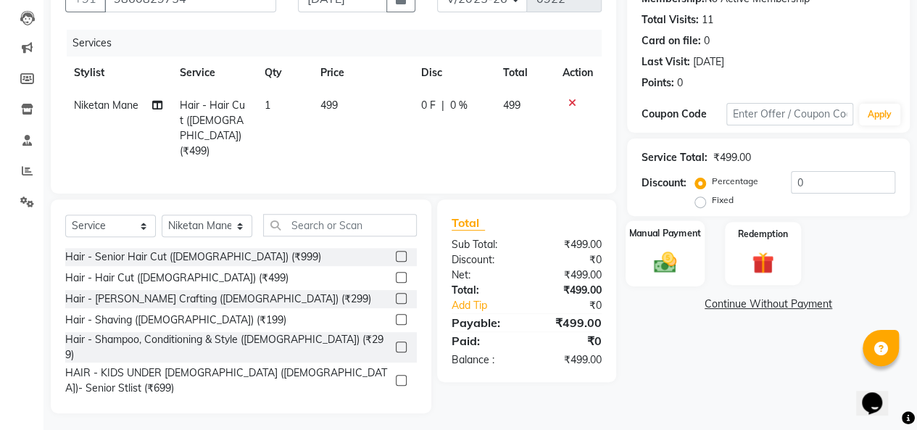
click at [680, 246] on div "Manual Payment" at bounding box center [664, 253] width 79 height 66
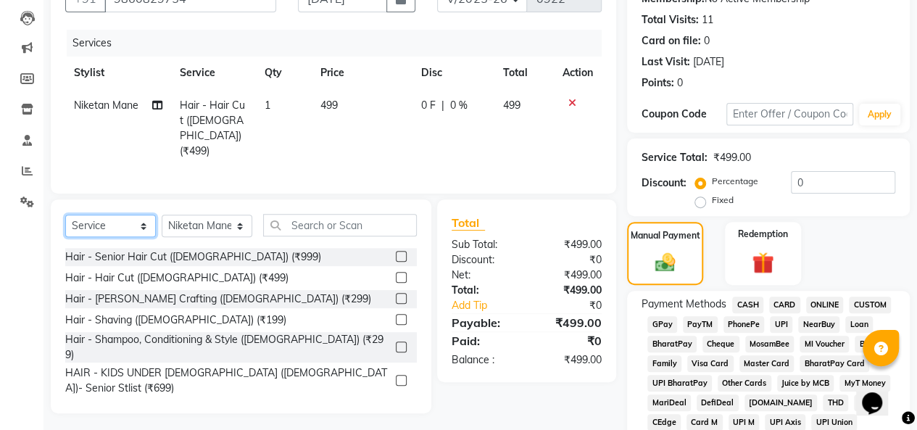
click at [103, 230] on select "Select Service Product Membership Package Voucher Prepaid Gift Card" at bounding box center [110, 226] width 91 height 22
select select "product"
click at [65, 215] on select "Select Service Product Membership Package Voucher Prepaid Gift Card" at bounding box center [110, 226] width 91 height 22
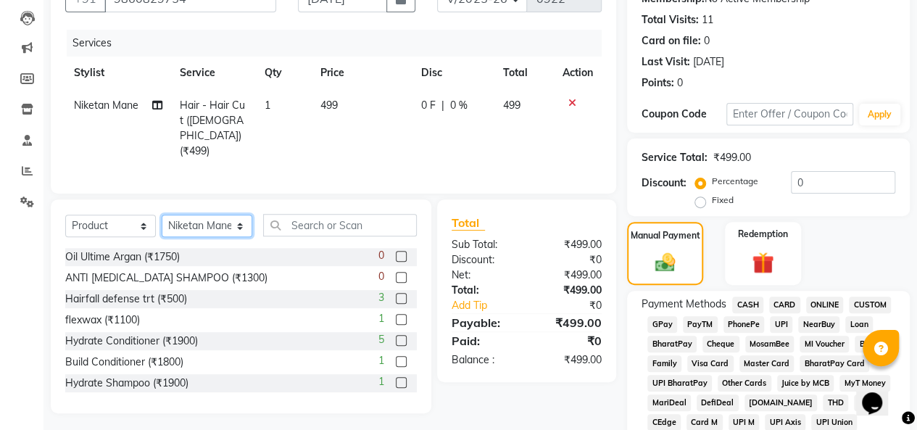
click at [217, 221] on select "Select Stylist [PERSON_NAME] [PERSON_NAME] Niketan Mane [PERSON_NAME] Sakshey C…" at bounding box center [207, 226] width 91 height 22
click at [162, 215] on select "Select Stylist [PERSON_NAME] [PERSON_NAME] Niketan Mane [PERSON_NAME] Sakshey C…" at bounding box center [207, 226] width 91 height 22
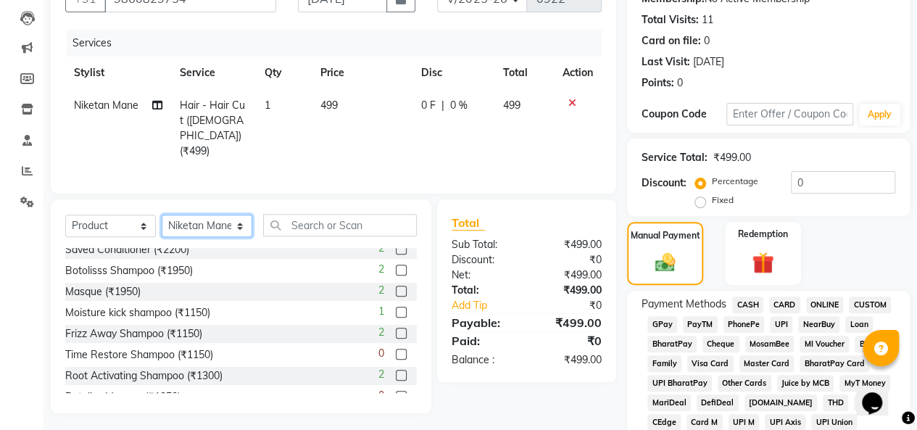
scroll to position [290, 0]
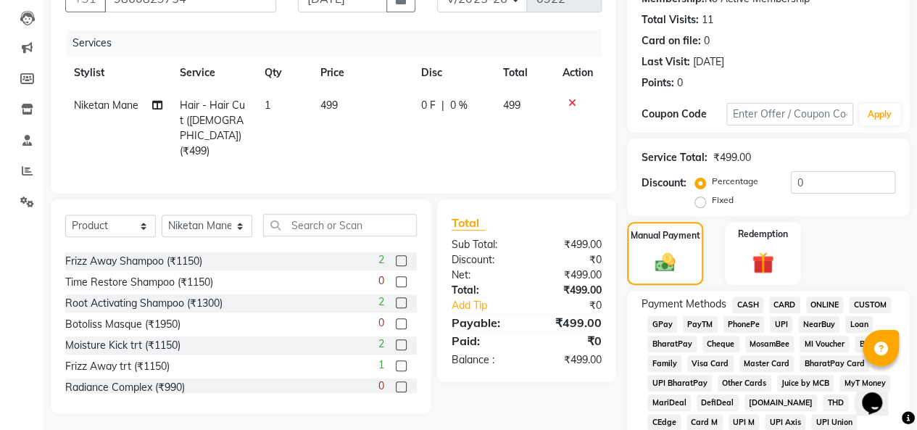
click at [396, 301] on label at bounding box center [401, 302] width 11 height 11
click at [396, 301] on input "checkbox" at bounding box center [400, 303] width 9 height 9
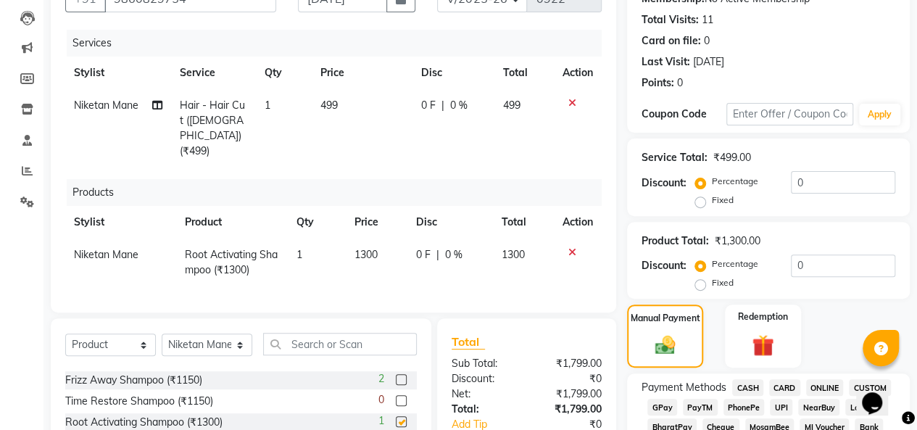
checkbox input "false"
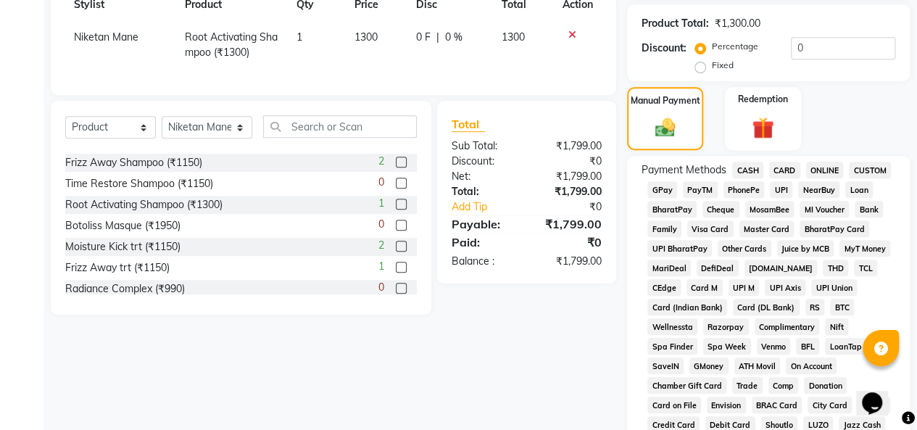
click at [784, 170] on span "CARD" at bounding box center [784, 170] width 31 height 17
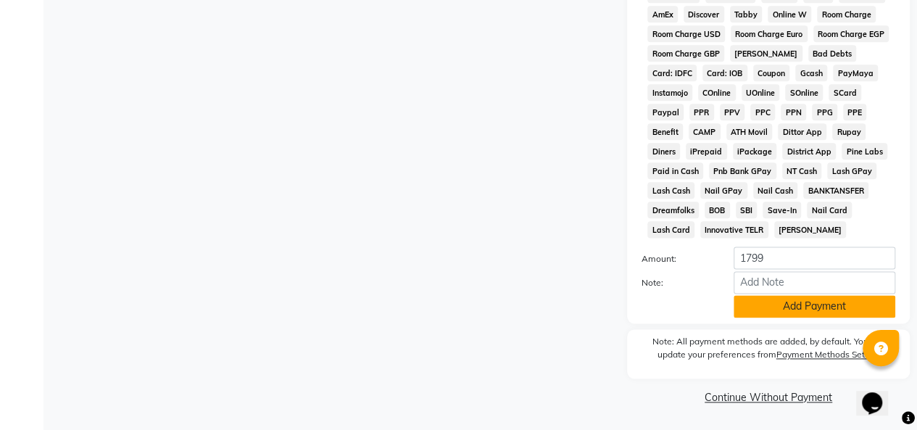
click at [796, 311] on button "Add Payment" at bounding box center [814, 306] width 162 height 22
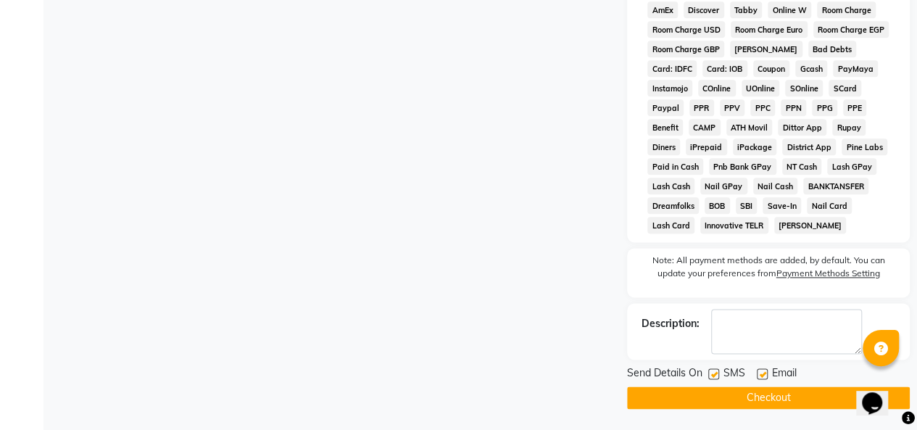
click at [831, 404] on button "Checkout" at bounding box center [768, 397] width 283 height 22
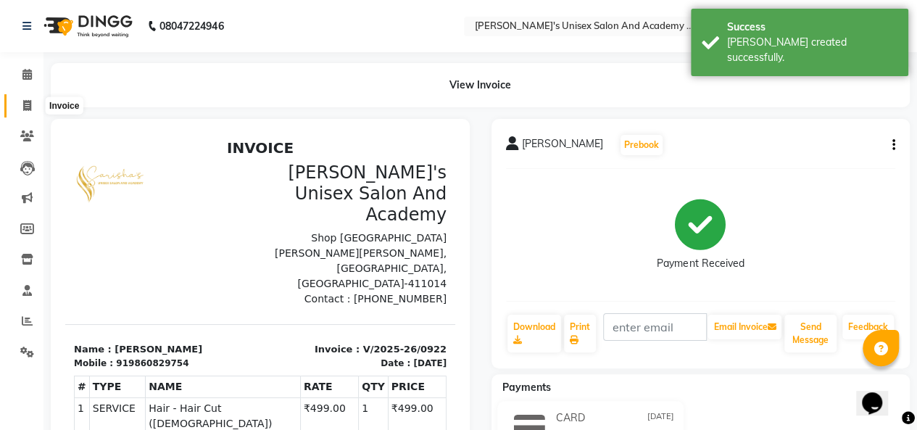
click at [25, 108] on icon at bounding box center [27, 105] width 8 height 11
select select "665"
select select "service"
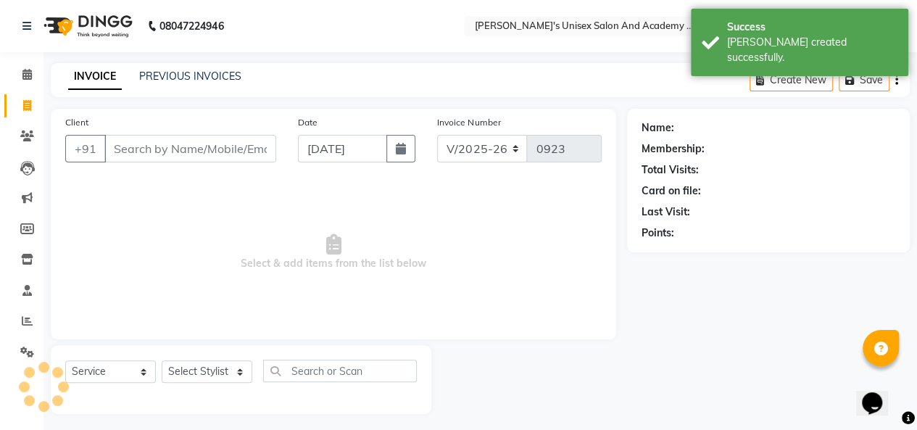
scroll to position [5, 0]
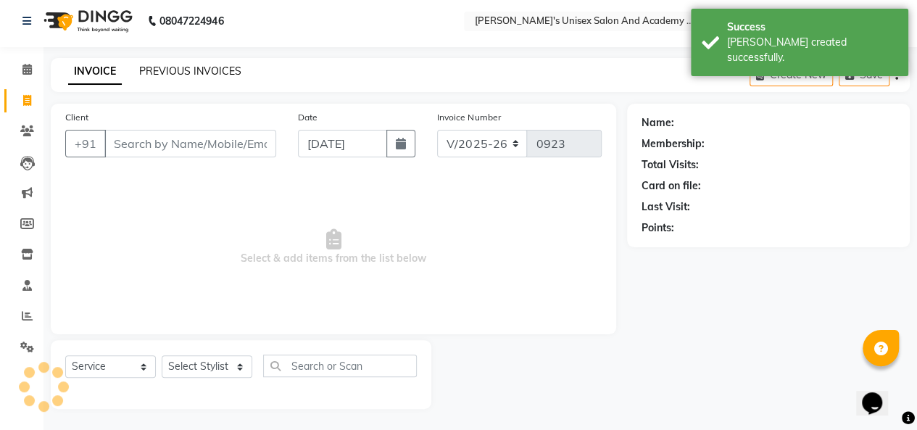
click at [183, 67] on link "PREVIOUS INVOICES" at bounding box center [190, 70] width 102 height 13
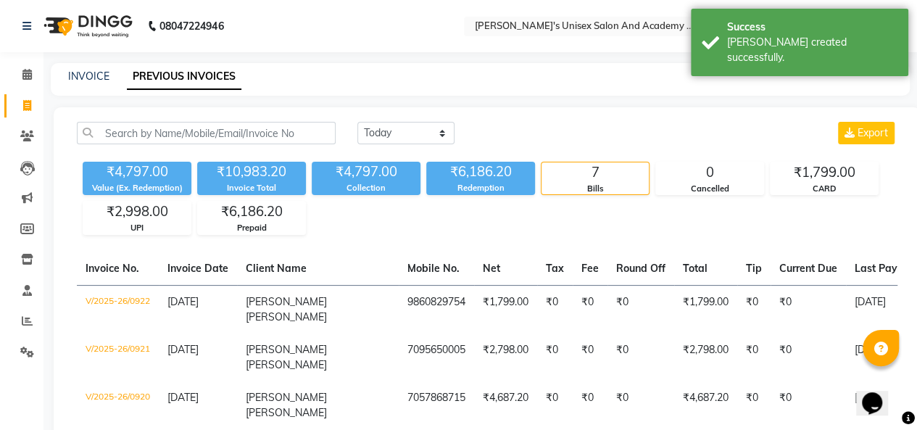
click at [305, 83] on div "INVOICE PREVIOUS INVOICES" at bounding box center [471, 76] width 841 height 15
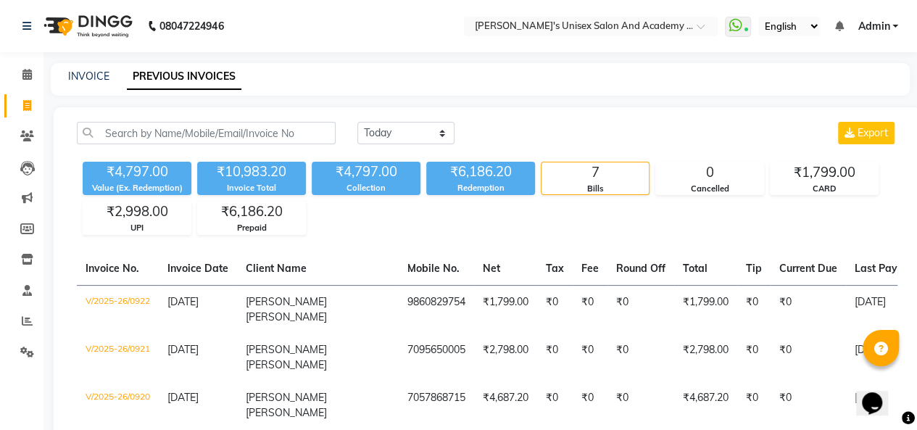
click at [873, 26] on span "Admin" at bounding box center [873, 26] width 32 height 15
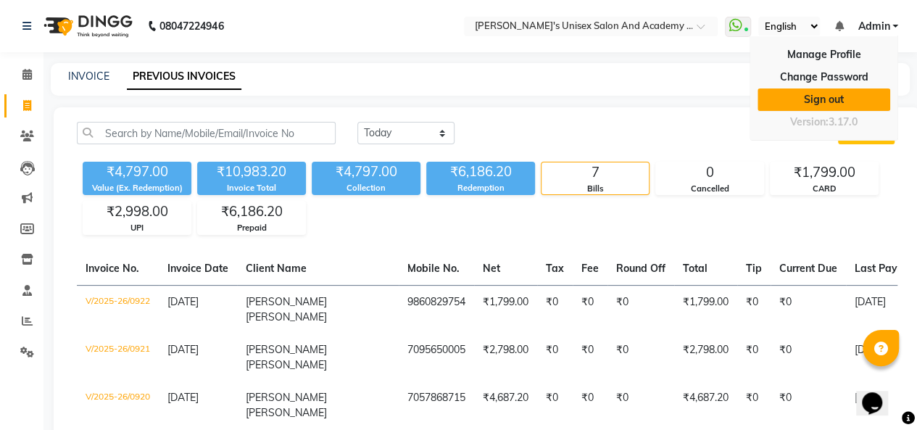
click at [872, 98] on link "Sign out" at bounding box center [823, 99] width 133 height 22
